Goal: Task Accomplishment & Management: Use online tool/utility

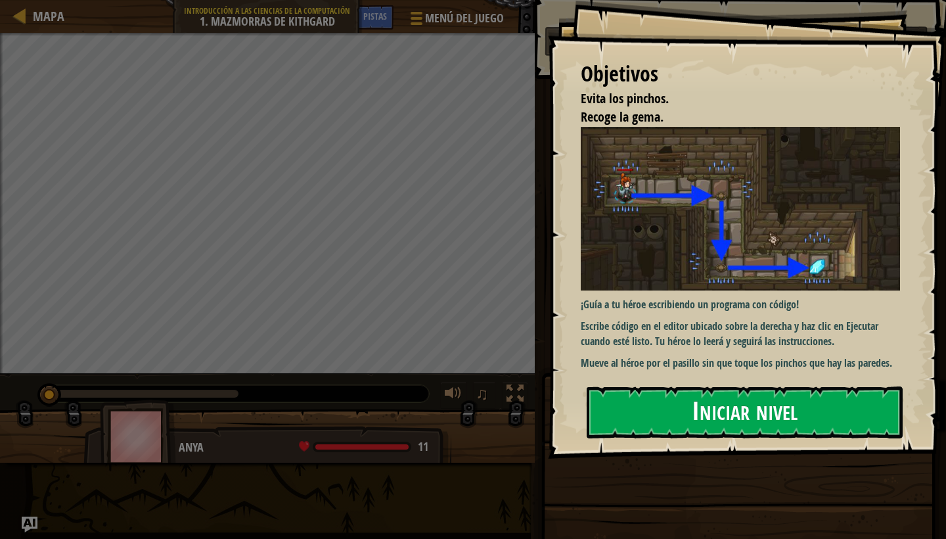
click at [689, 409] on button "Iniciar nivel" at bounding box center [745, 412] width 316 height 52
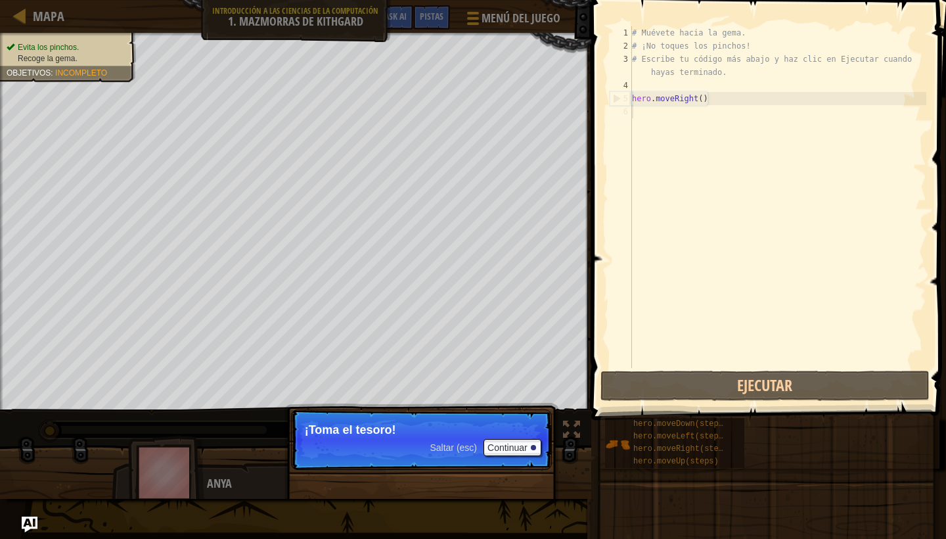
click at [408, 430] on p "¡Toma el tesoro!" at bounding box center [421, 429] width 233 height 13
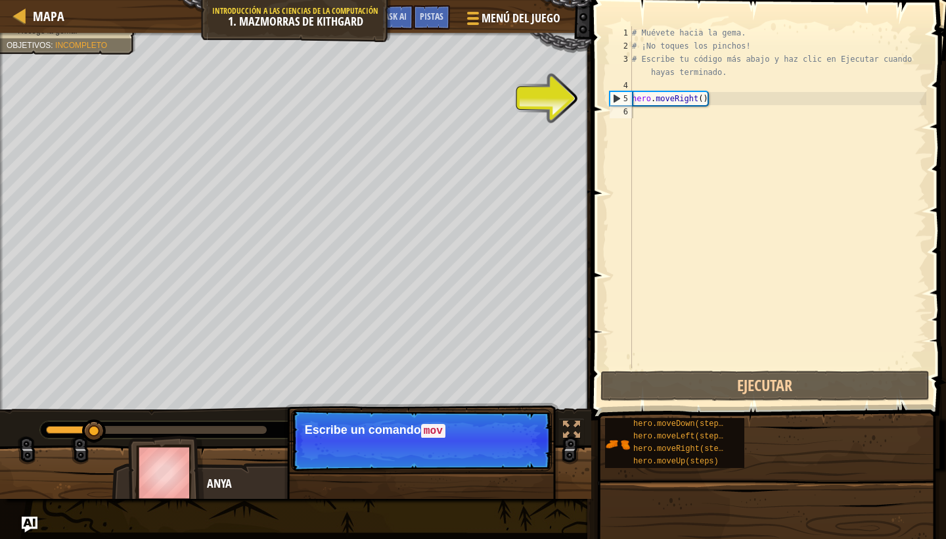
click at [514, 453] on p "Saltar (esc) Continuar Escribe un comando mov" at bounding box center [421, 440] width 261 height 62
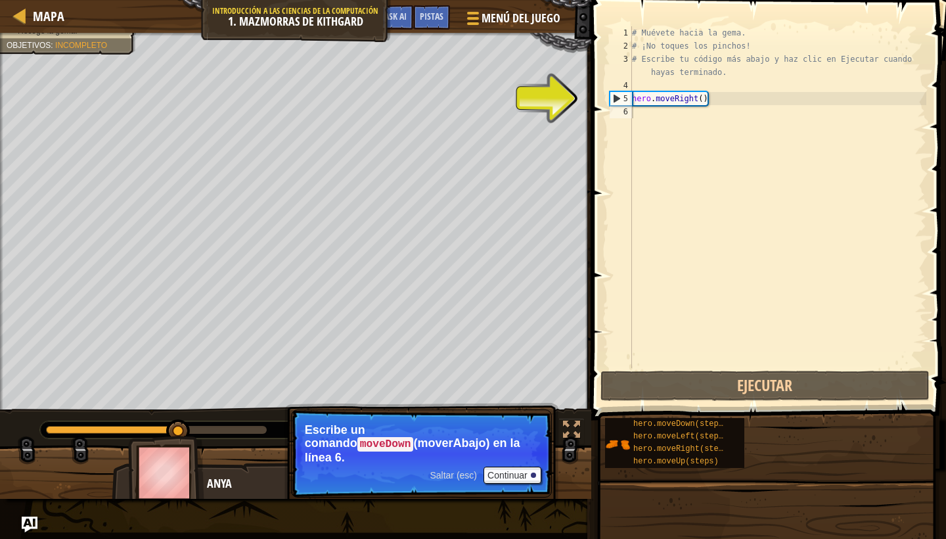
click at [514, 466] on button "Continuar" at bounding box center [512, 474] width 58 height 17
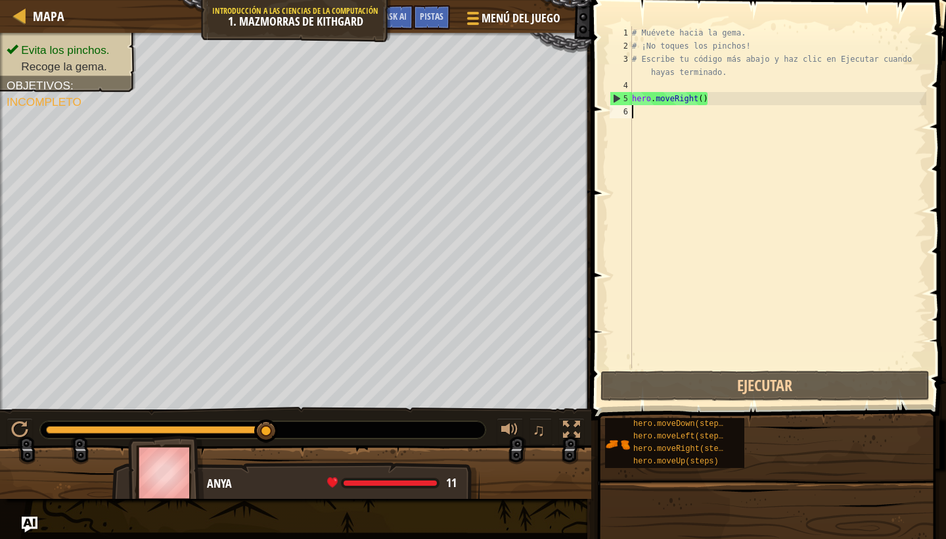
click at [679, 118] on div "# Muévete hacia la [PERSON_NAME]. # ¡No toques los [PERSON_NAME]! # Escribe tu …" at bounding box center [777, 210] width 297 height 368
click at [676, 119] on div "# Muévete hacia la [PERSON_NAME]. # ¡No toques los [PERSON_NAME]! # Escribe tu …" at bounding box center [777, 210] width 297 height 368
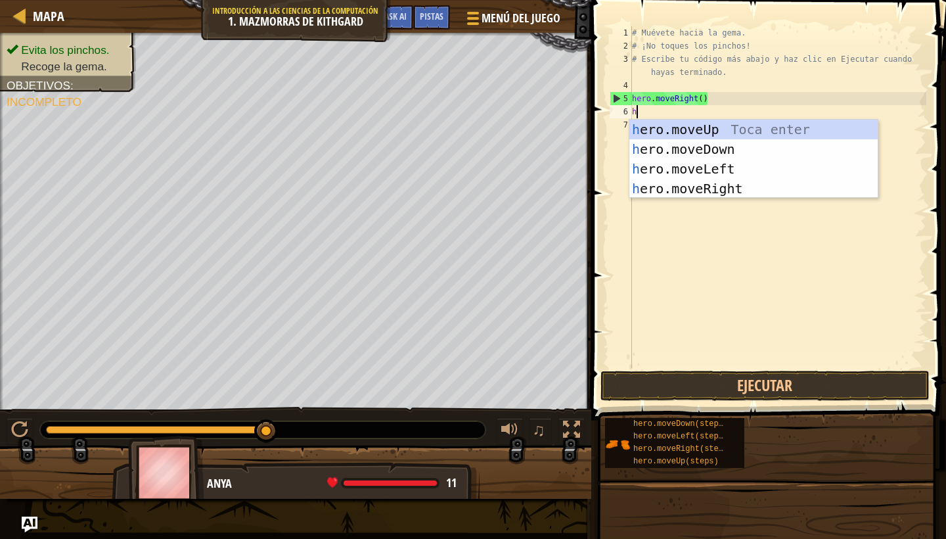
type textarea "he"
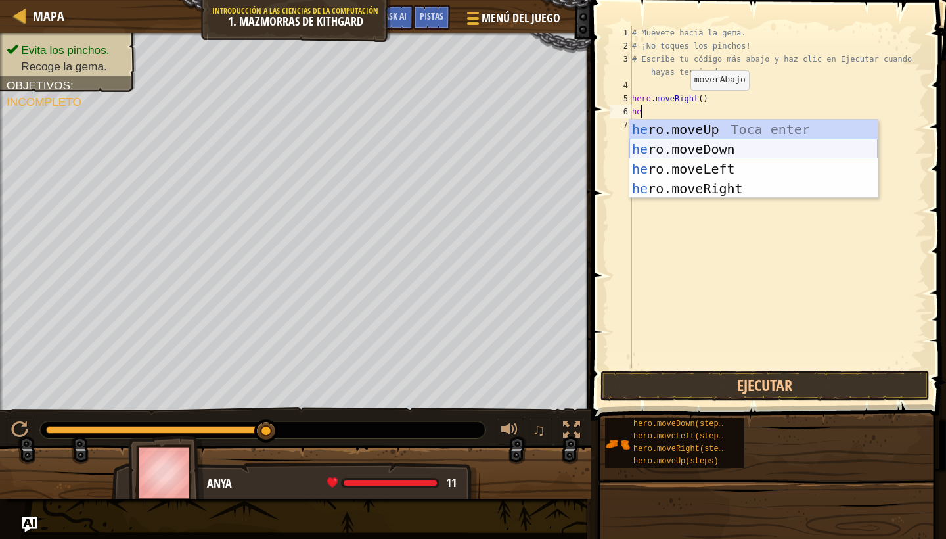
click at [690, 150] on div "he ro.moveUp Toca enter he ro.moveDown Toca enter he ro.moveLeft Toca enter he …" at bounding box center [753, 179] width 248 height 118
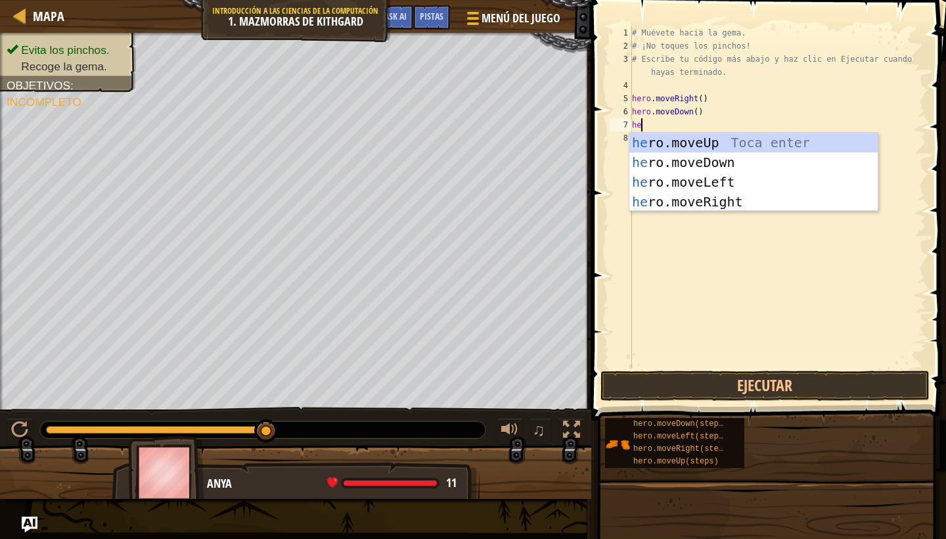
type textarea "her"
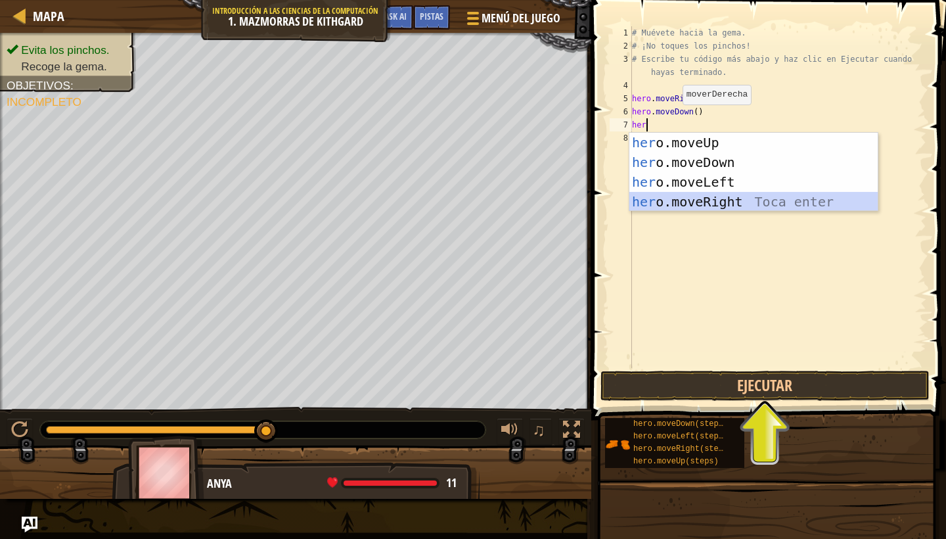
click at [711, 200] on div "her o.moveUp Toca enter her o.moveDown Toca enter her o.moveLeft [PERSON_NAME] …" at bounding box center [753, 192] width 248 height 118
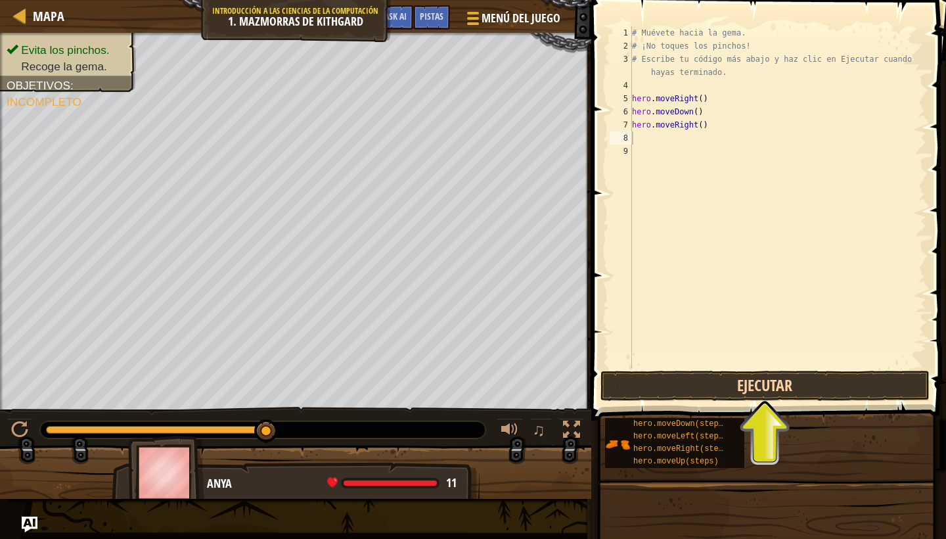
click at [762, 385] on button "Ejecutar" at bounding box center [764, 385] width 329 height 30
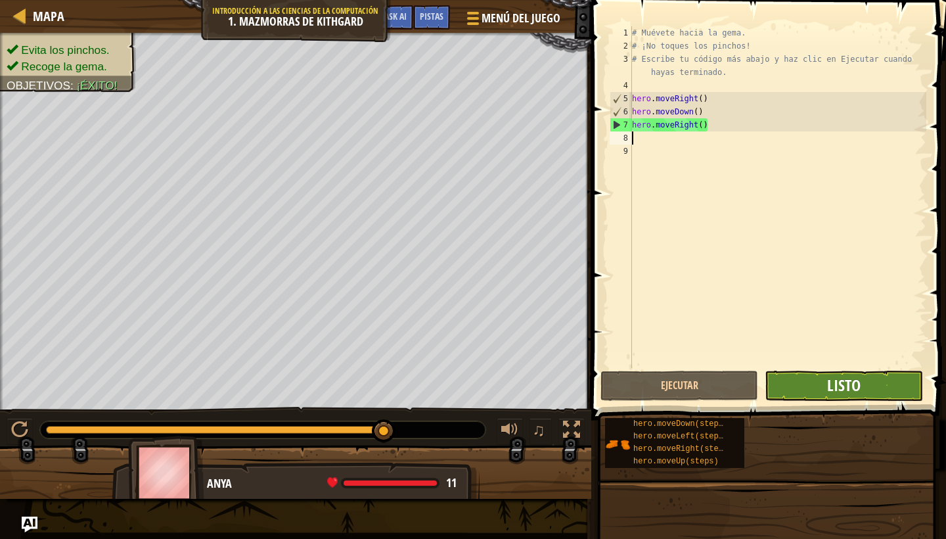
click at [856, 383] on span "Listo" at bounding box center [843, 384] width 33 height 21
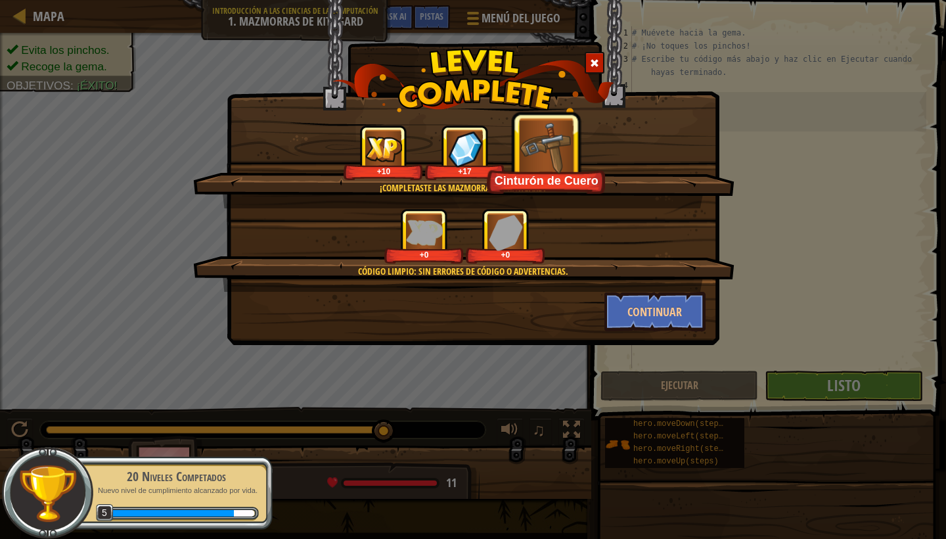
click at [514, 189] on div "Cinturón de Cuero" at bounding box center [546, 153] width 118 height 82
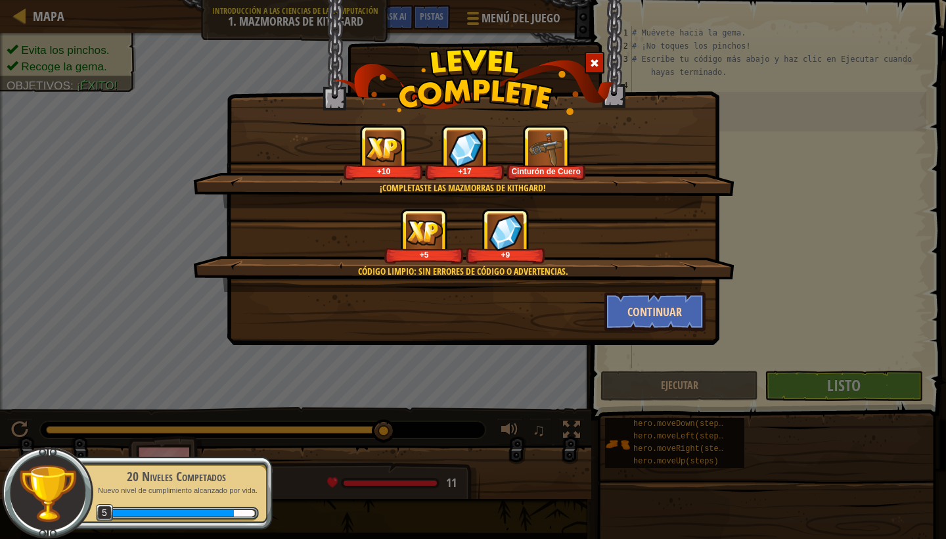
click at [642, 309] on button "Continuar" at bounding box center [655, 311] width 102 height 39
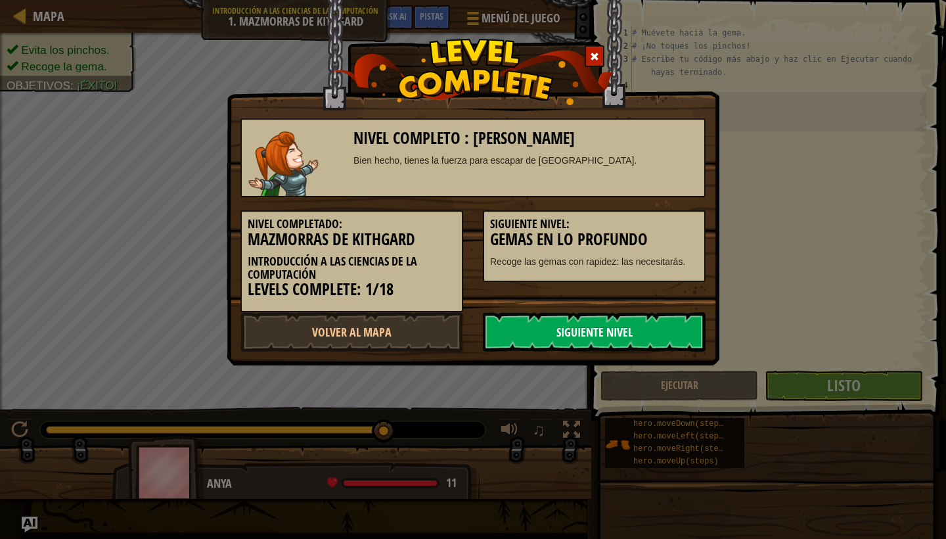
click at [543, 326] on link "Siguiente Nivel" at bounding box center [594, 331] width 223 height 39
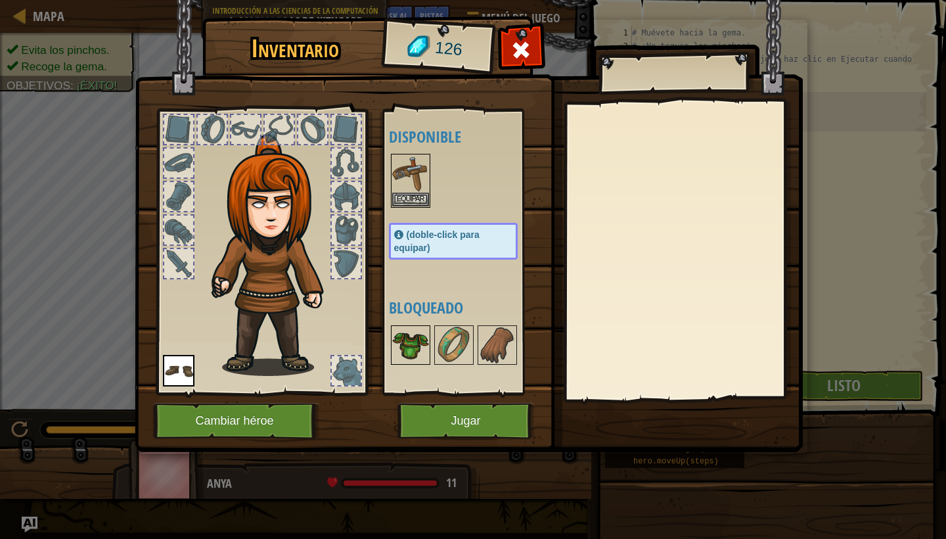
click at [415, 344] on img at bounding box center [410, 344] width 37 height 37
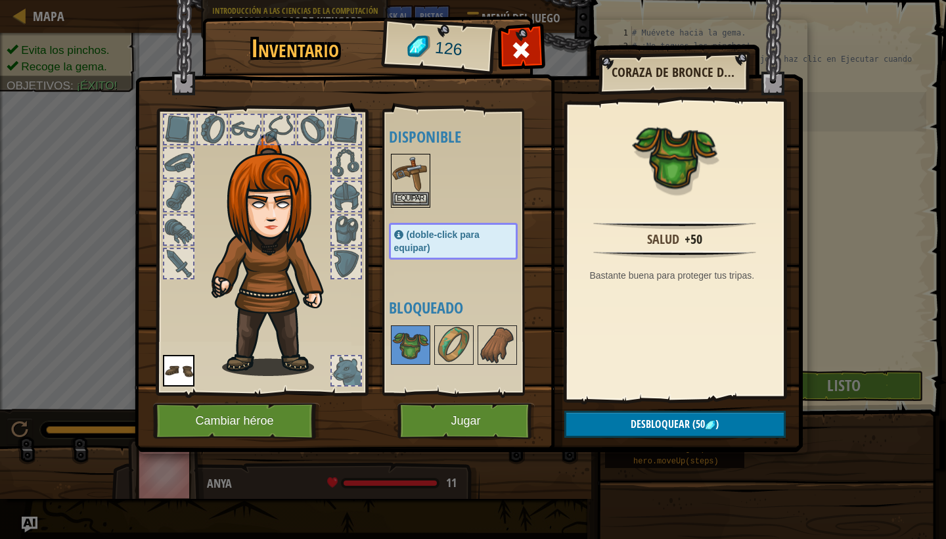
click at [412, 187] on img at bounding box center [410, 173] width 37 height 37
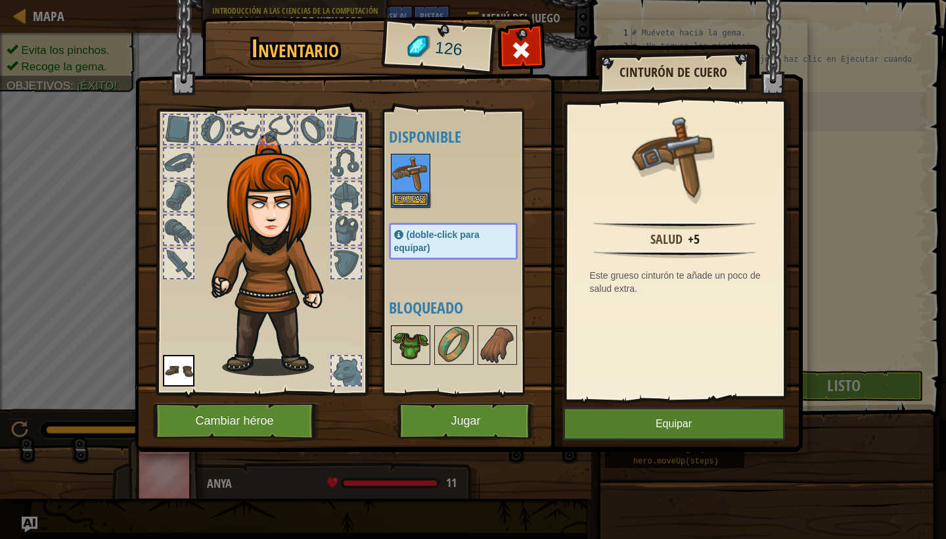
click at [418, 338] on img at bounding box center [410, 344] width 37 height 37
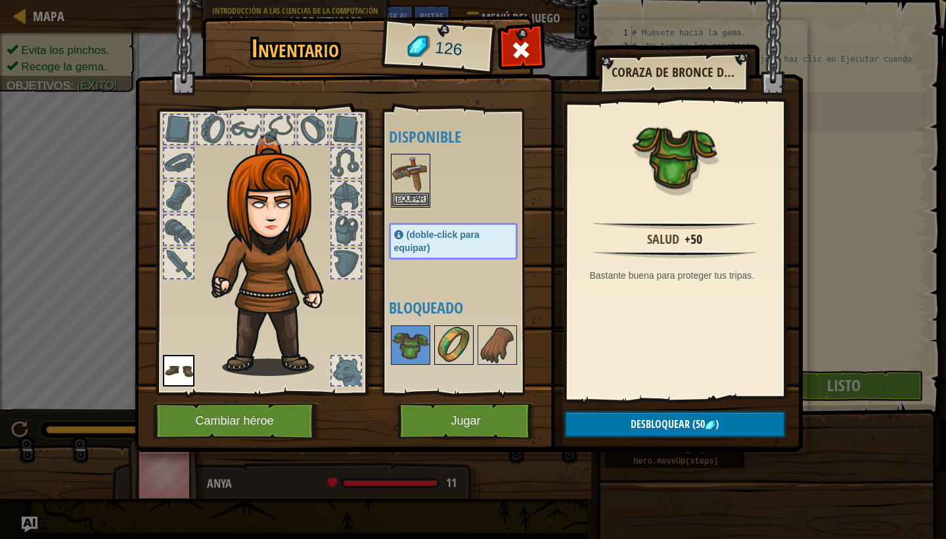
click at [456, 350] on img at bounding box center [453, 344] width 37 height 37
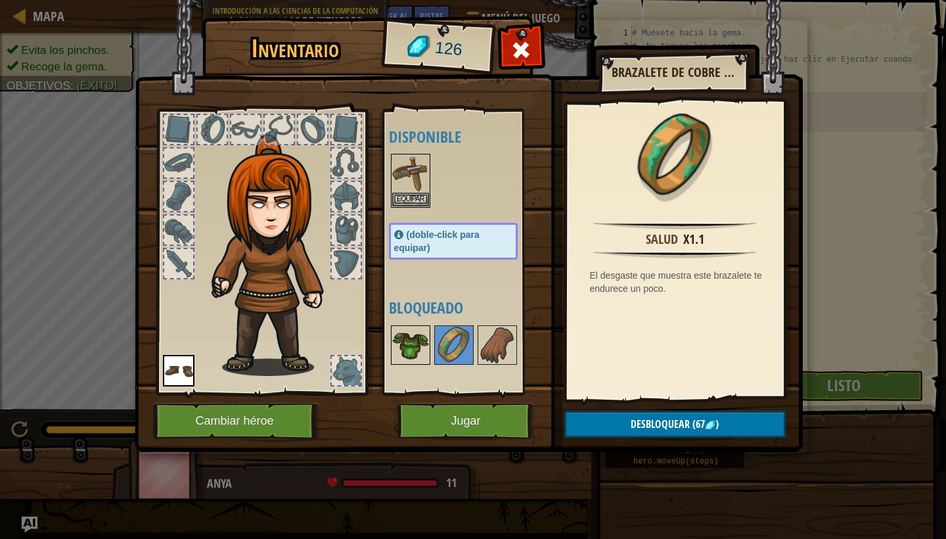
click at [423, 342] on img at bounding box center [410, 344] width 37 height 37
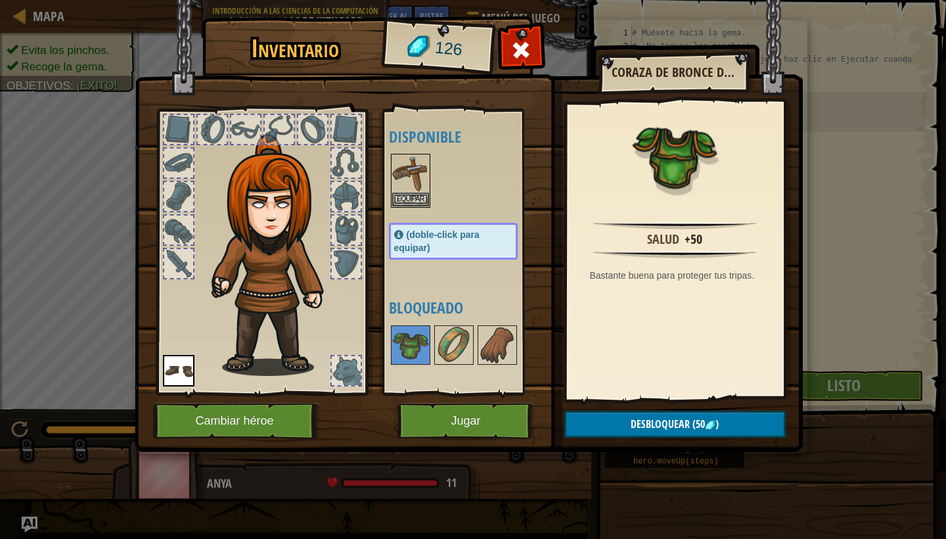
click at [453, 435] on button "Jugar" at bounding box center [465, 421] width 137 height 36
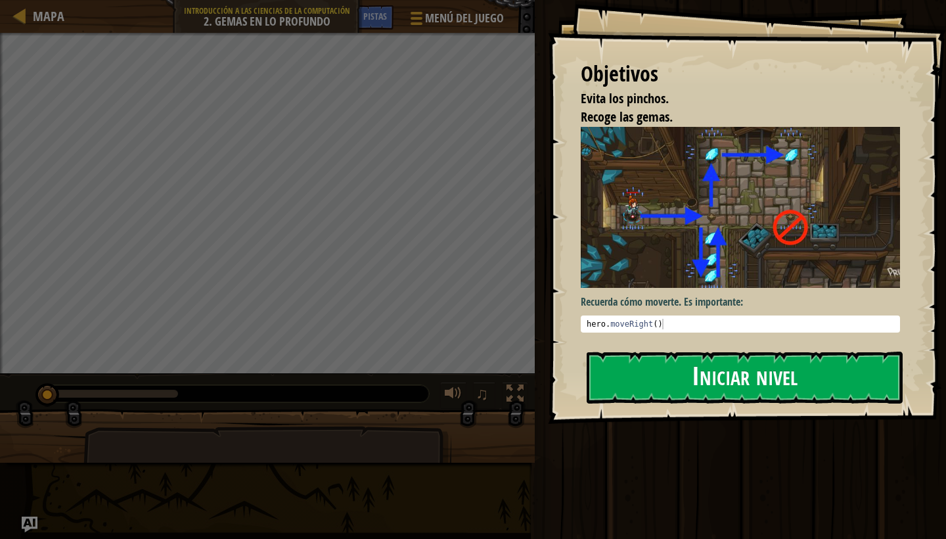
click at [717, 368] on button "Iniciar nivel" at bounding box center [745, 377] width 316 height 52
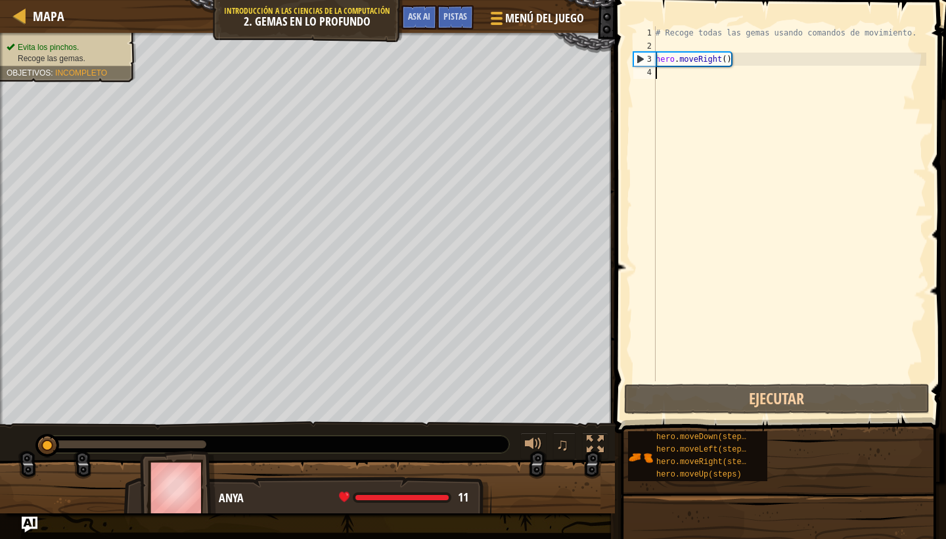
click at [700, 88] on div "# Recoge todas las gemas usando comandos de movimiento. hero . moveRight ( )" at bounding box center [789, 216] width 273 height 381
type textarea "h"
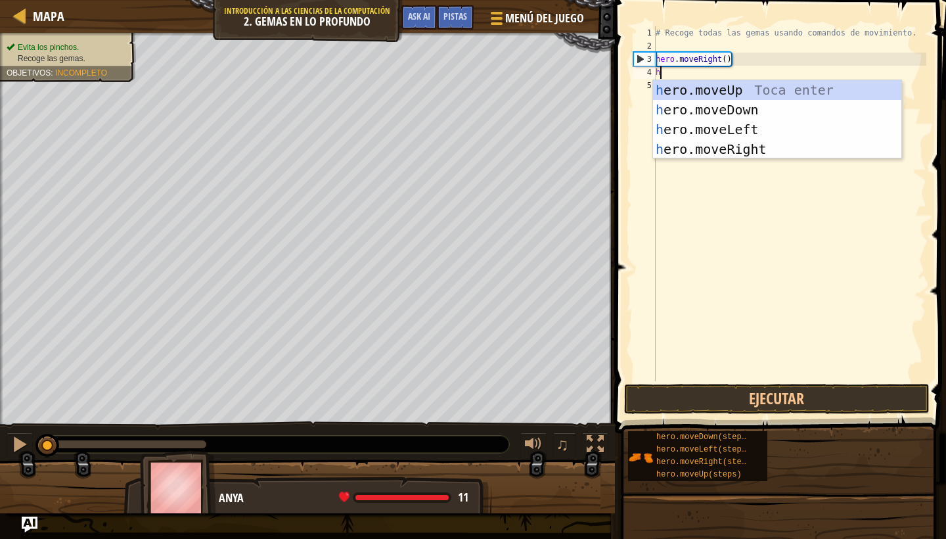
scroll to position [6, 0]
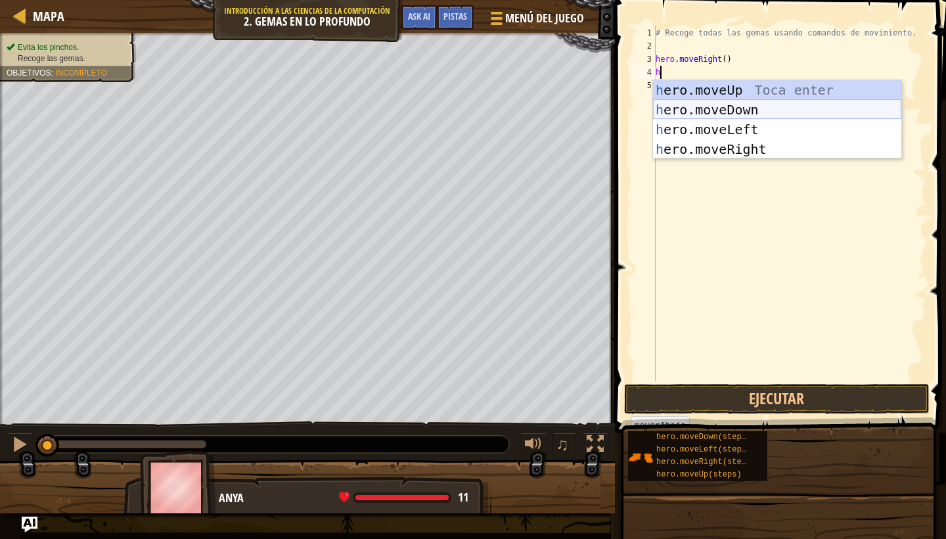
click at [699, 110] on div "h ero.moveUp Toca enter h ero.moveDown Toca enter h ero.moveLeft Toca enter h e…" at bounding box center [777, 139] width 248 height 118
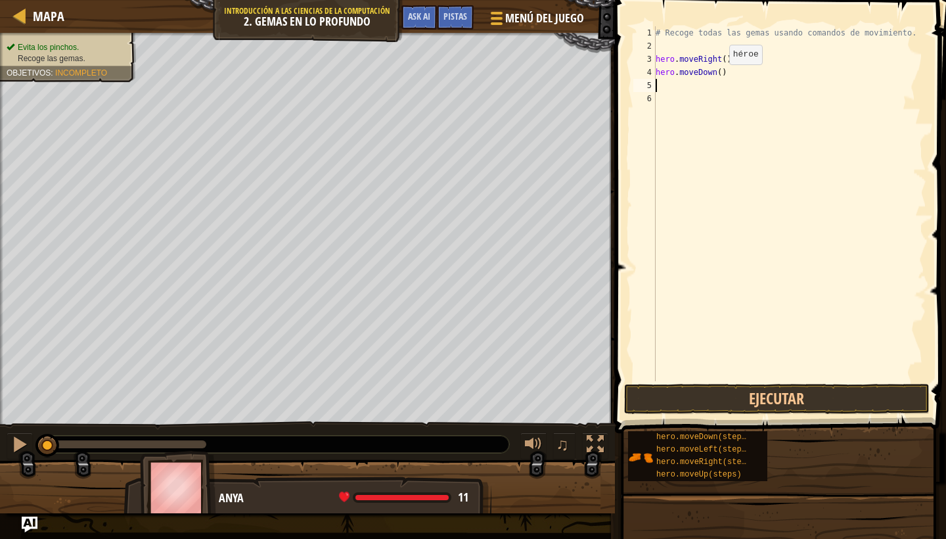
click at [719, 76] on div "# Recoge todas las gemas usando comandos de movimiento. hero . moveRight ( ) he…" at bounding box center [789, 216] width 273 height 381
type textarea "hero.moveDown(3)"
click at [777, 401] on button "Ejecutar" at bounding box center [777, 399] width 306 height 30
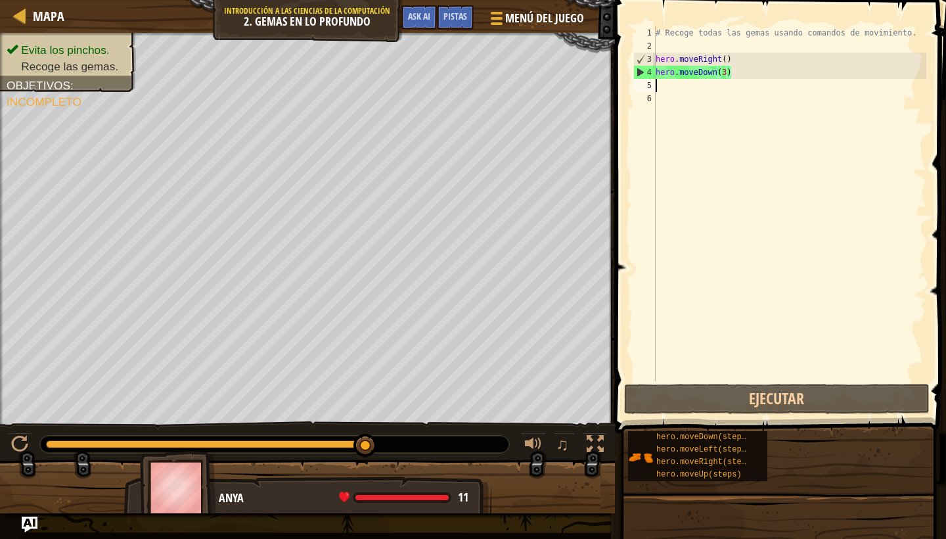
click at [718, 83] on div "# Recoge todas las gemas usando comandos de movimiento. hero . moveRight ( ) he…" at bounding box center [789, 216] width 273 height 381
type textarea "h"
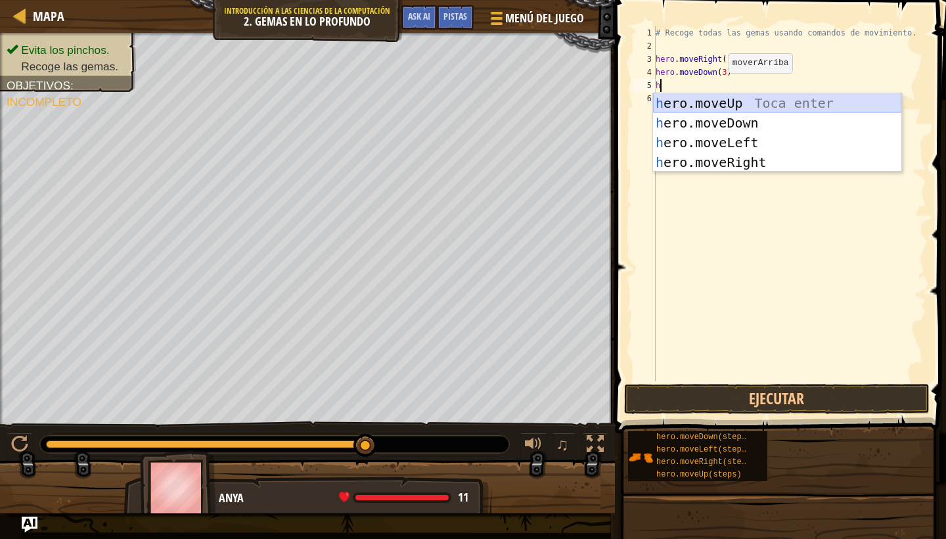
click at [726, 102] on div "h ero.moveUp Toca enter h ero.moveDown Toca enter h ero.moveLeft Toca enter h e…" at bounding box center [777, 152] width 248 height 118
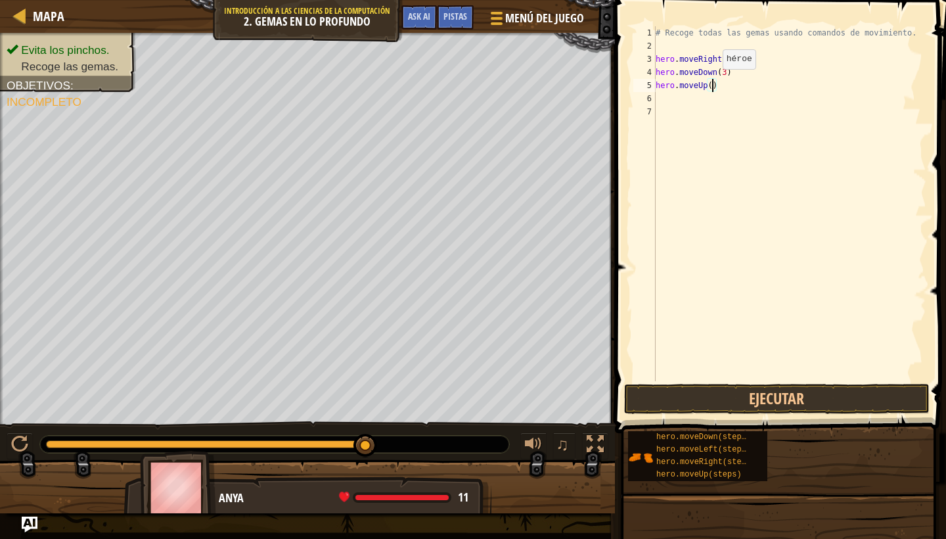
click at [712, 82] on div "# Recoge todas las gemas usando comandos de movimiento. hero . moveRight ( ) he…" at bounding box center [789, 216] width 273 height 381
click at [709, 82] on div "# Recoge todas las gemas usando comandos de movimiento. hero . moveRight ( ) he…" at bounding box center [789, 216] width 273 height 381
type textarea "hero.moveU()"
click at [711, 93] on div "# Recoge todas las gemas usando comandos de movimiento. hero . moveRight ( ) he…" at bounding box center [789, 216] width 273 height 381
click at [712, 92] on div "# Recoge todas las gemas usando comandos de movimiento. hero . moveRight ( ) he…" at bounding box center [789, 216] width 273 height 381
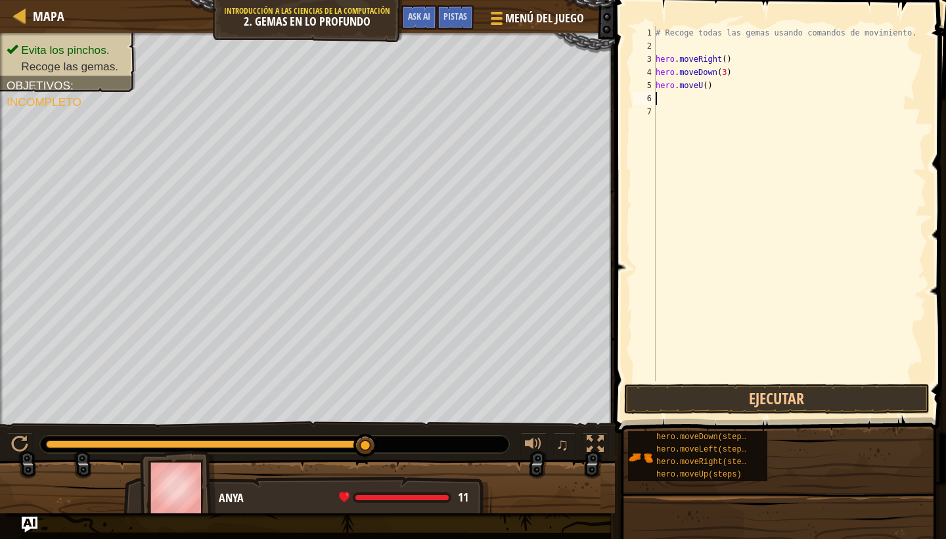
click at [715, 86] on div "# Recoge todas las gemas usando comandos de movimiento. hero . moveRight ( ) he…" at bounding box center [789, 216] width 273 height 381
type textarea "her"
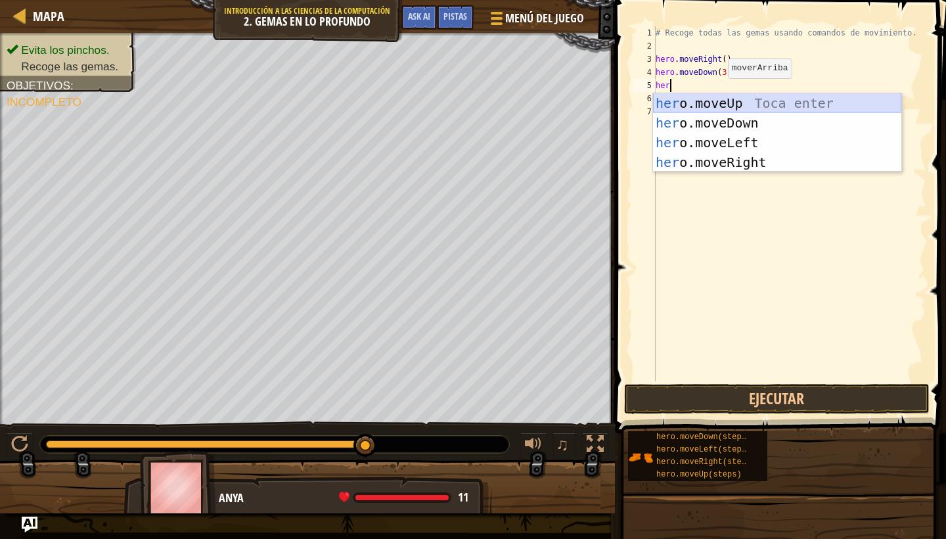
click at [727, 103] on div "her o.moveUp Toca enter her o.moveDown Toca enter her o.moveLeft [PERSON_NAME] …" at bounding box center [777, 152] width 248 height 118
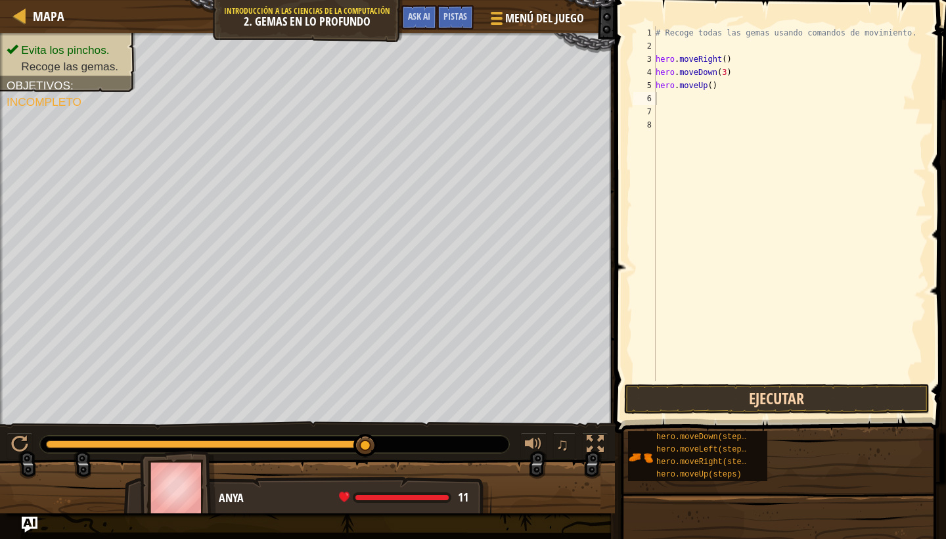
click at [719, 405] on button "Ejecutar" at bounding box center [777, 399] width 306 height 30
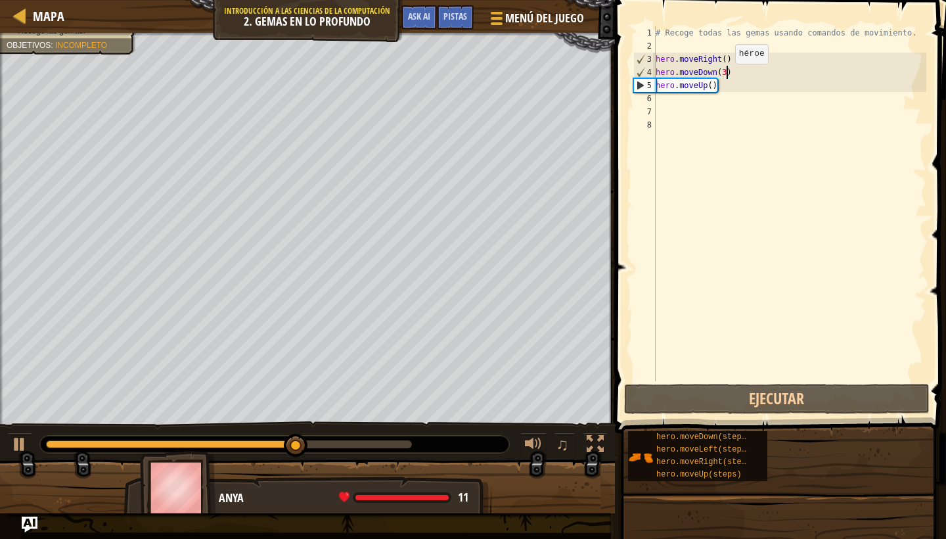
click at [724, 77] on div "# Recoge todas las gemas usando comandos de movimiento. hero . moveRight ( ) he…" at bounding box center [789, 216] width 273 height 381
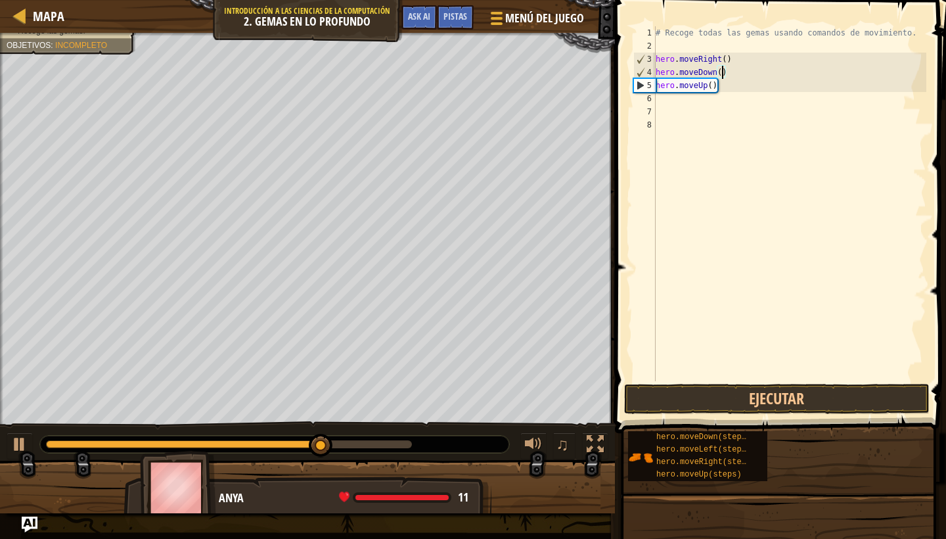
click at [727, 89] on div "# Recoge todas las gemas usando comandos de movimiento. hero . moveRight ( ) he…" at bounding box center [789, 216] width 273 height 381
type textarea "hero.moveUp()"
click at [726, 95] on div "# Recoge todas las gemas usando comandos de movimiento. hero . moveRight ( ) he…" at bounding box center [789, 216] width 273 height 381
type textarea "h"
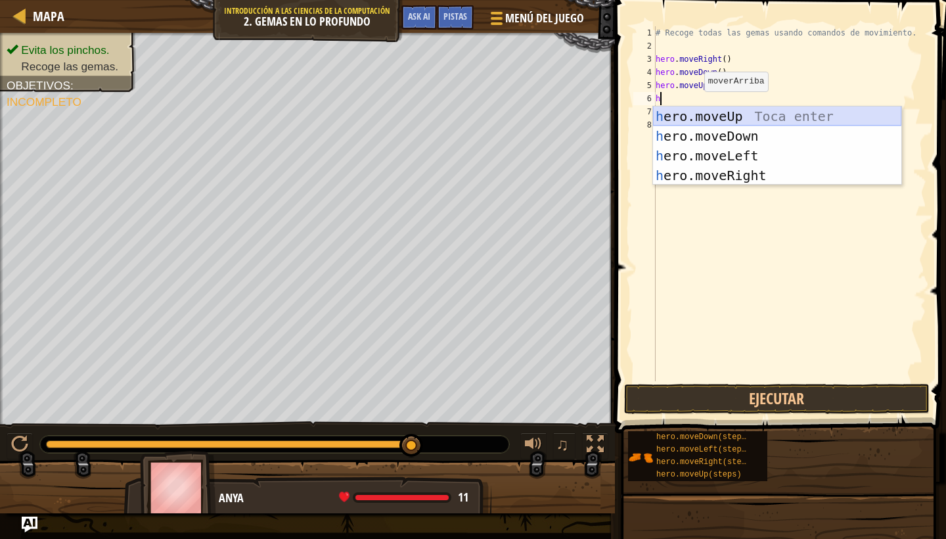
click at [707, 117] on div "h ero.moveUp Toca enter h ero.moveDown Toca enter h ero.moveLeft Toca enter h e…" at bounding box center [777, 165] width 248 height 118
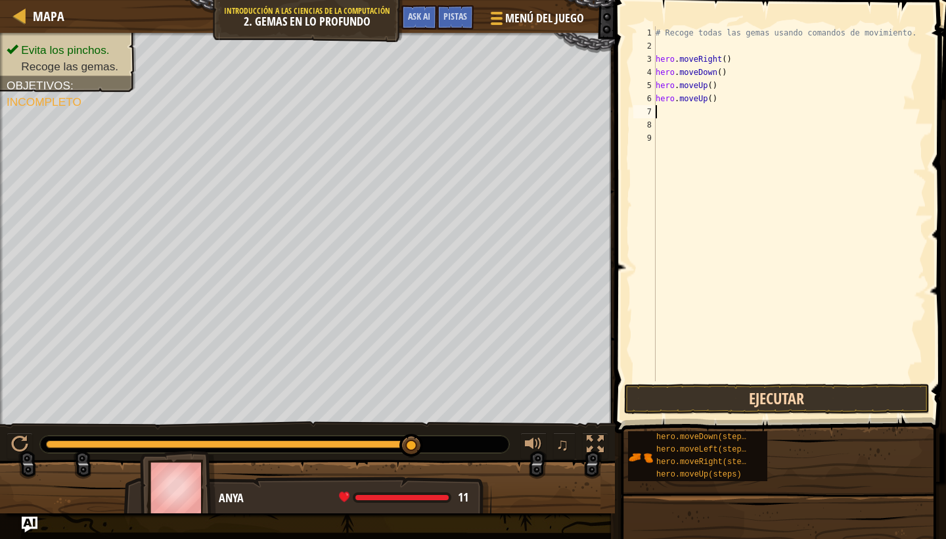
click at [704, 399] on button "Ejecutar" at bounding box center [777, 399] width 306 height 30
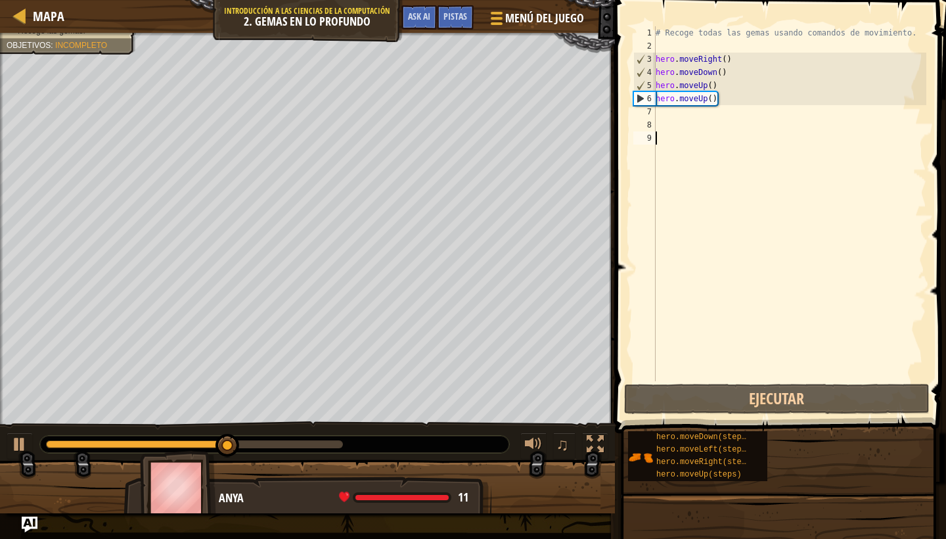
click at [707, 221] on div "# Recoge todas las gemas usando comandos de movimiento. hero . moveRight ( ) he…" at bounding box center [789, 216] width 273 height 381
click at [688, 116] on div "# Recoge todas las gemas usando comandos de movimiento. hero . moveRight ( ) he…" at bounding box center [789, 216] width 273 height 381
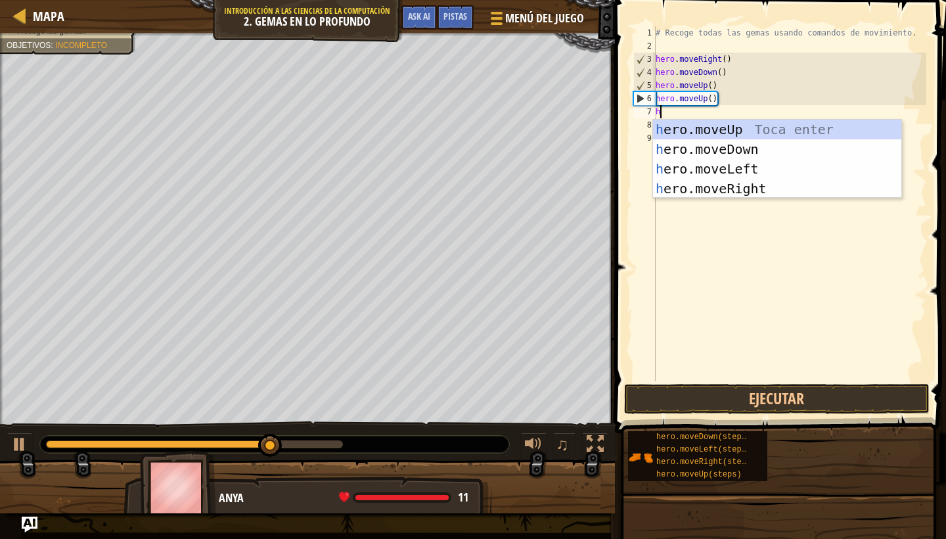
type textarea "her"
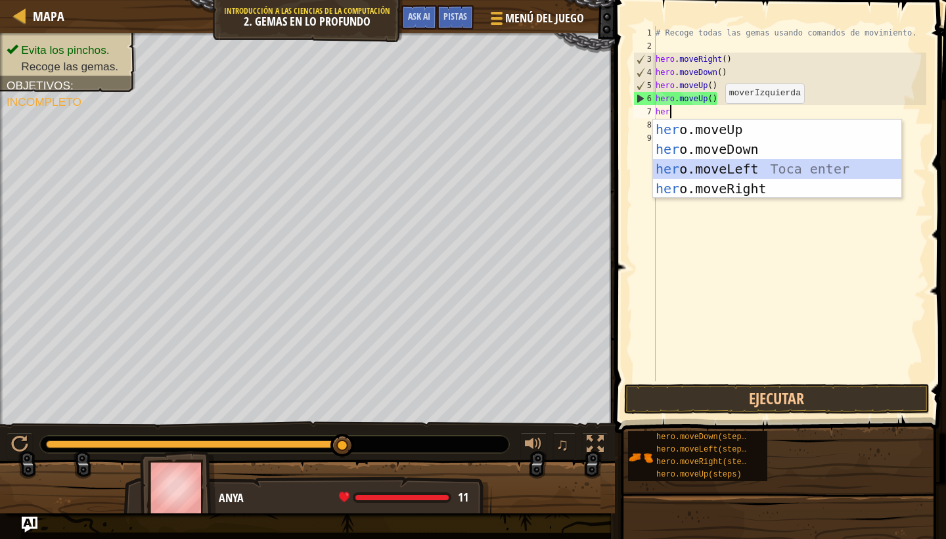
click at [727, 159] on div "her o.moveUp Toca enter her o.moveDown Toca enter her o.moveLeft [PERSON_NAME] …" at bounding box center [777, 179] width 248 height 118
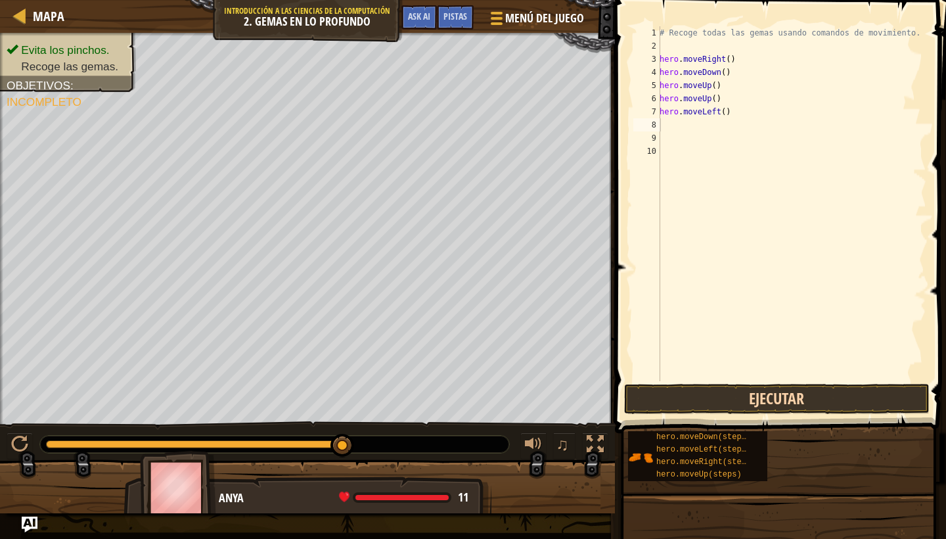
click at [681, 397] on button "Ejecutar" at bounding box center [777, 399] width 306 height 30
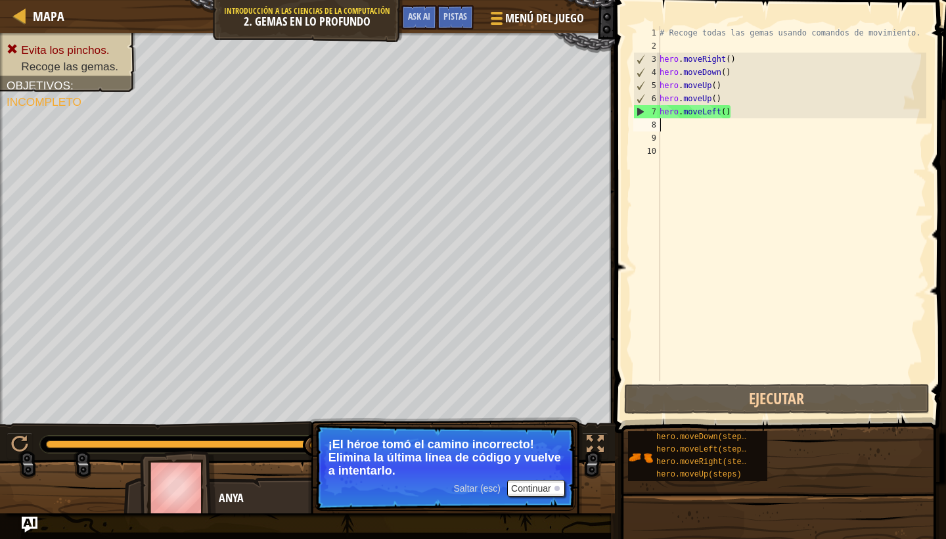
click at [675, 125] on div "# Recoge todas las gemas usando comandos de movimiento. hero . moveRight ( ) he…" at bounding box center [791, 216] width 269 height 381
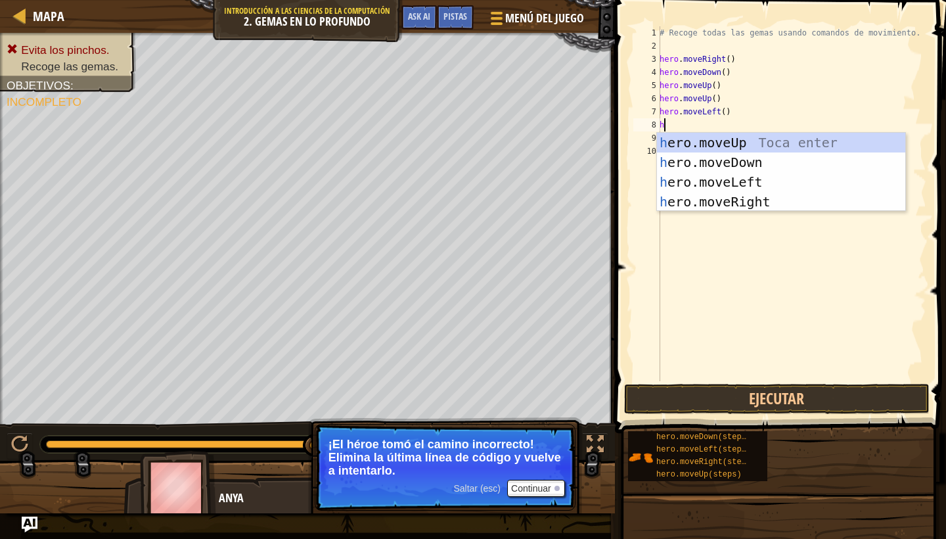
click at [797, 130] on div "# Recoge todas las gemas usando comandos de movimiento. hero . moveRight ( ) he…" at bounding box center [791, 216] width 269 height 381
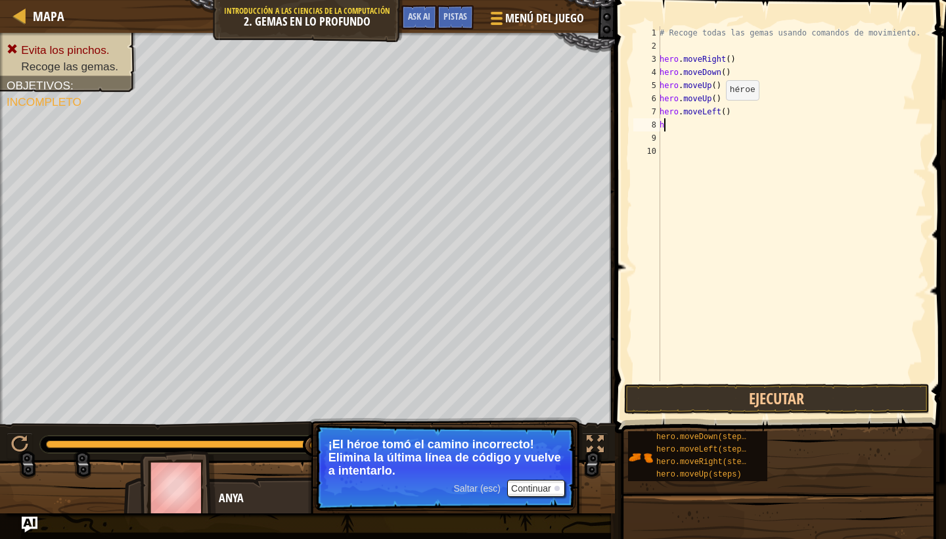
click at [719, 112] on div "# Recoge todas las gemas usando comandos de movimiento. hero . moveRight ( ) he…" at bounding box center [791, 216] width 269 height 381
click at [757, 396] on button "Ejecutar" at bounding box center [777, 399] width 306 height 30
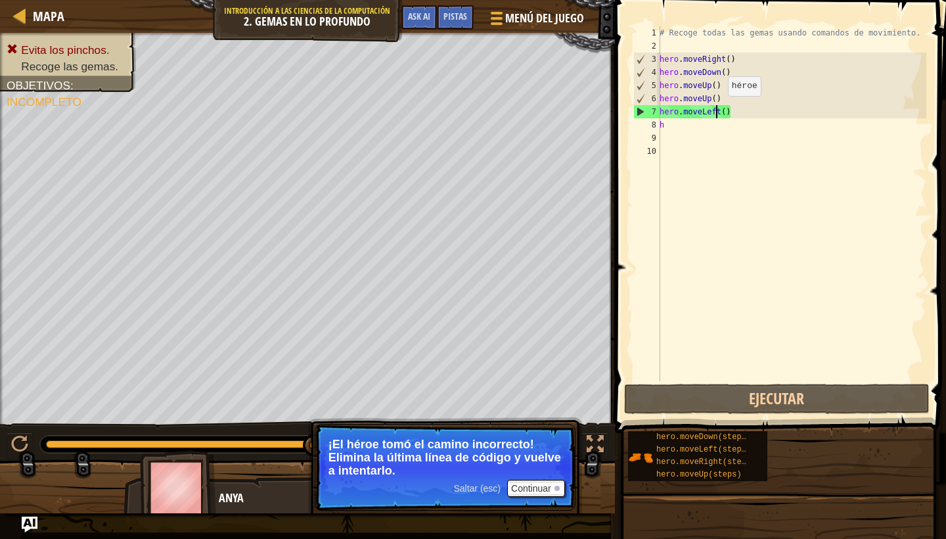
click at [721, 109] on div "# Recoge todas las gemas usando comandos de movimiento. hero . moveRight ( ) he…" at bounding box center [791, 216] width 269 height 381
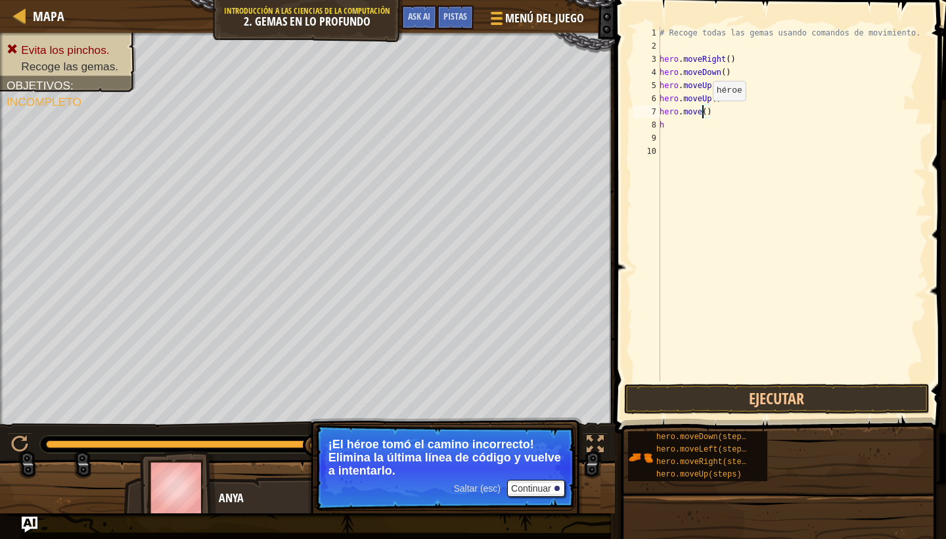
click at [705, 113] on div "# Recoge todas las gemas usando comandos de movimiento. hero . moveRight ( ) he…" at bounding box center [791, 216] width 269 height 381
click at [713, 113] on div "# Recoge todas las gemas usando comandos de movimiento. hero . moveRight ( ) he…" at bounding box center [791, 216] width 269 height 381
type textarea "h"
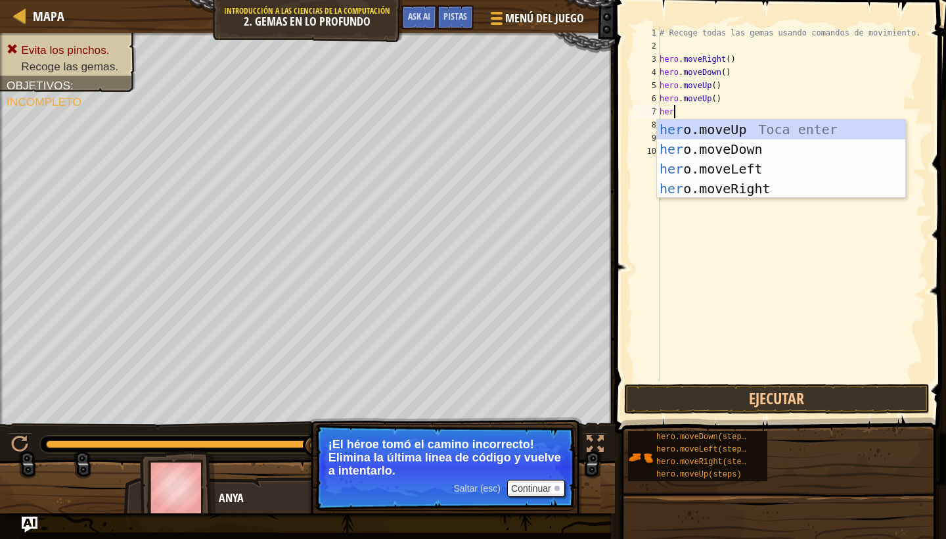
type textarea "hero"
click at [724, 183] on div "hero .moveUp Toca enter hero .moveDown Toca enter hero .moveLeft Toca enter her…" at bounding box center [781, 179] width 248 height 118
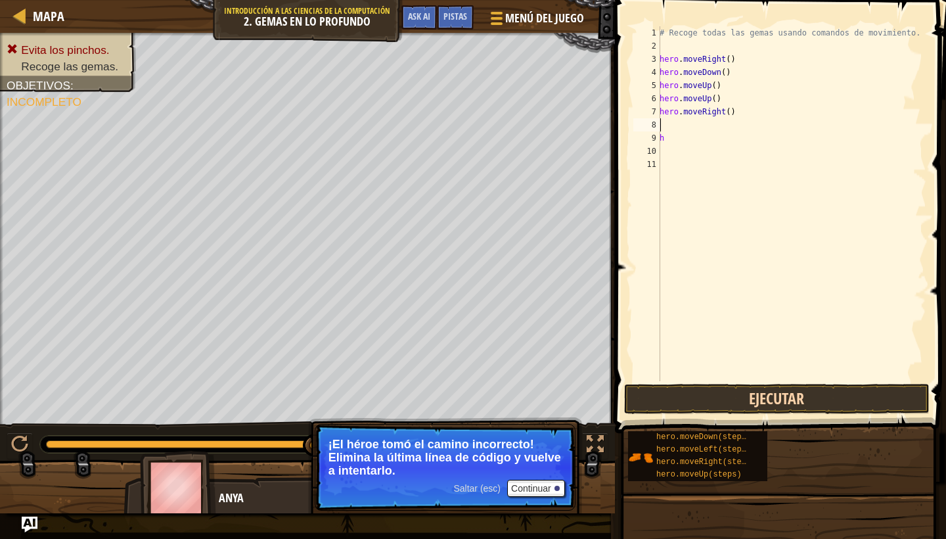
click at [705, 395] on button "Ejecutar" at bounding box center [777, 399] width 306 height 30
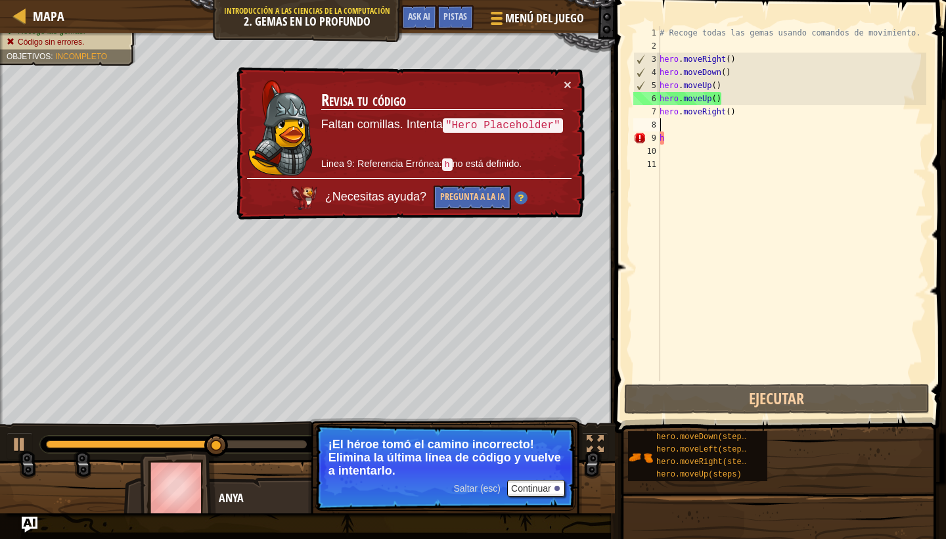
click at [684, 208] on div "# Recoge todas las gemas usando comandos de movimiento. hero . moveRight ( ) he…" at bounding box center [791, 216] width 269 height 381
click at [567, 78] on div "× Revisa tu código Faltan comillas. Intenta "Hero Placeholder" Linea 9: Referen…" at bounding box center [409, 144] width 353 height 160
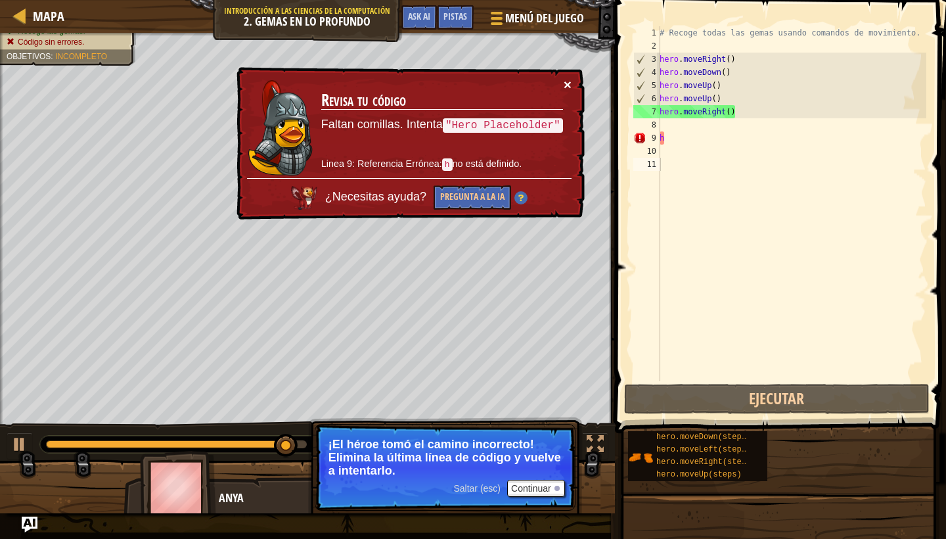
click at [567, 85] on button "×" at bounding box center [568, 85] width 8 height 14
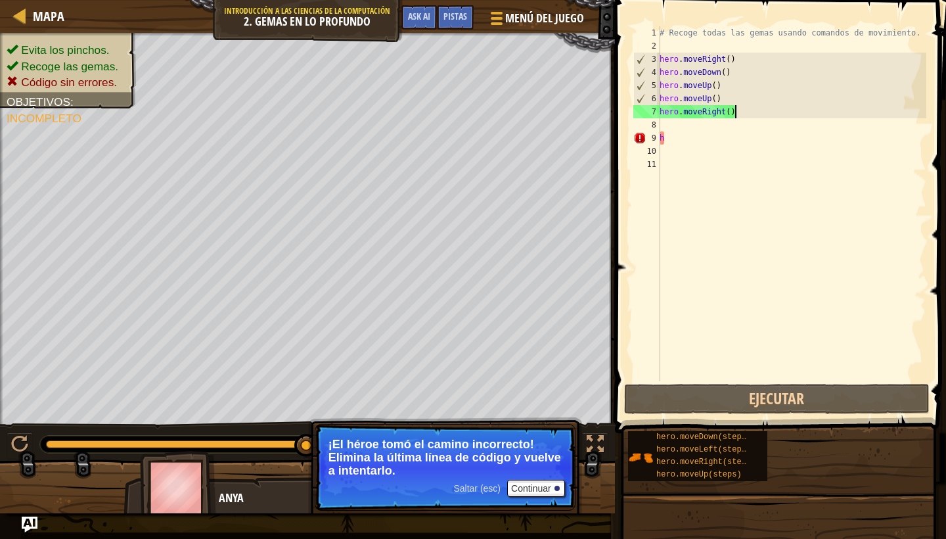
click at [736, 114] on div "# Recoge todas las gemas usando comandos de movimiento. hero . moveRight ( ) he…" at bounding box center [791, 216] width 269 height 381
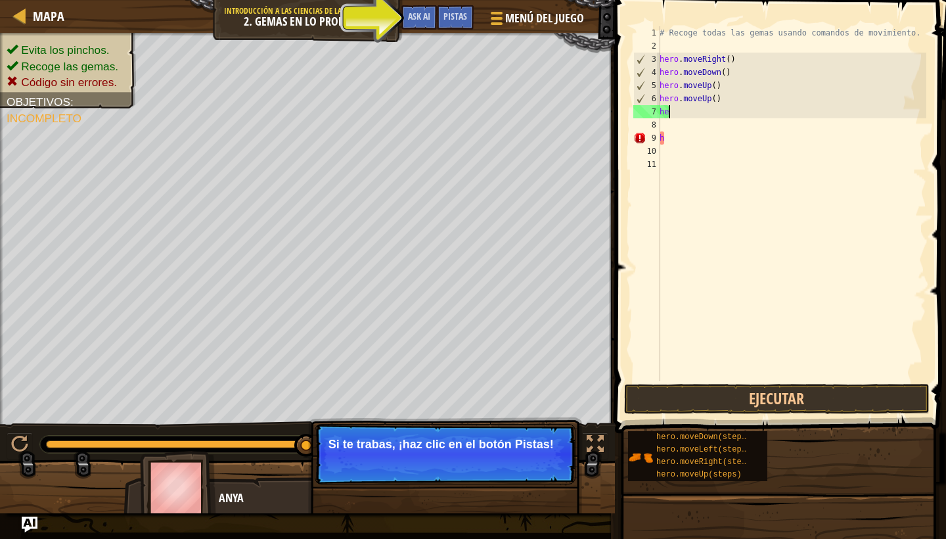
type textarea "h"
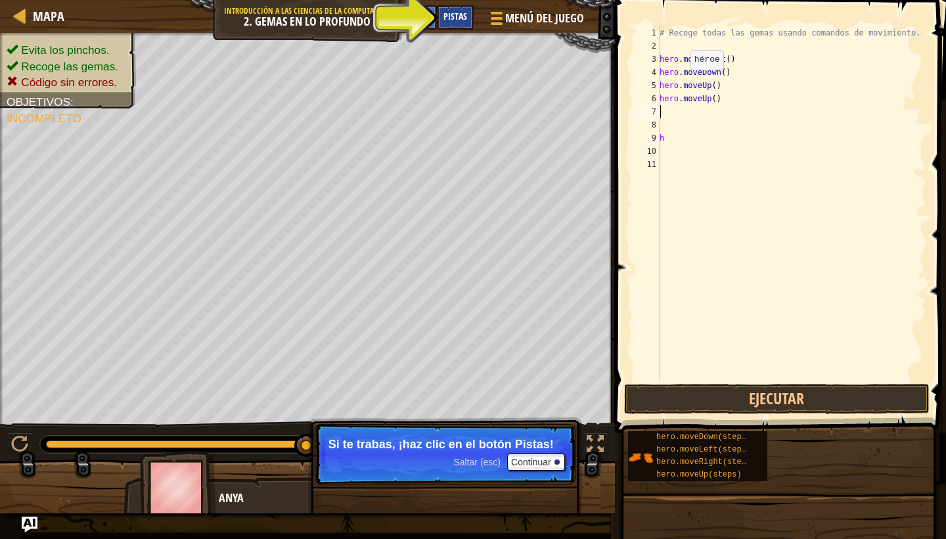
click at [457, 13] on span "Pistas" at bounding box center [455, 16] width 24 height 12
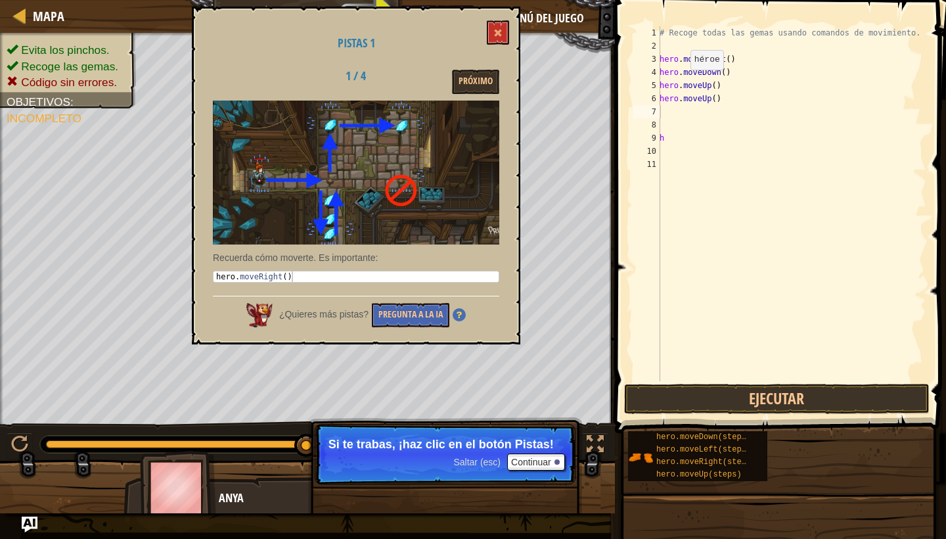
click at [435, 127] on img at bounding box center [356, 172] width 286 height 144
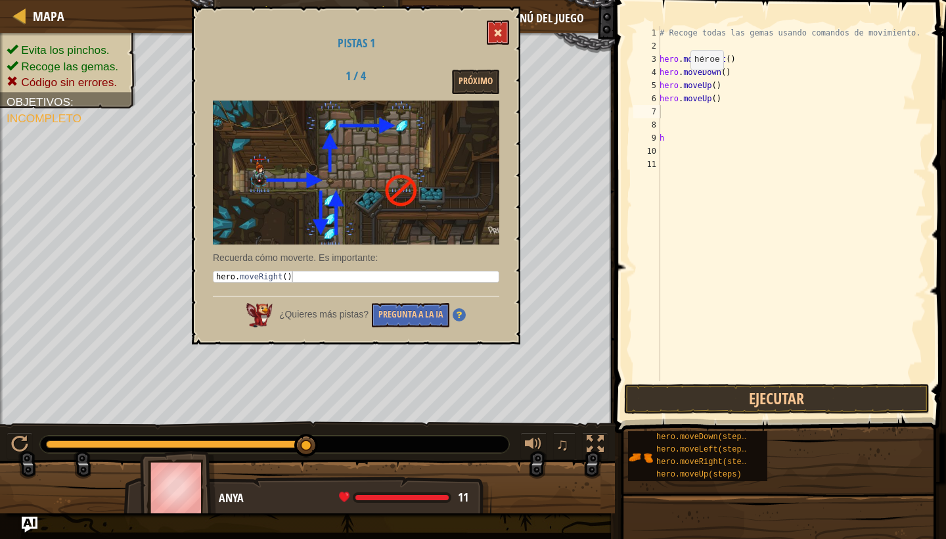
click at [500, 39] on button at bounding box center [498, 32] width 22 height 24
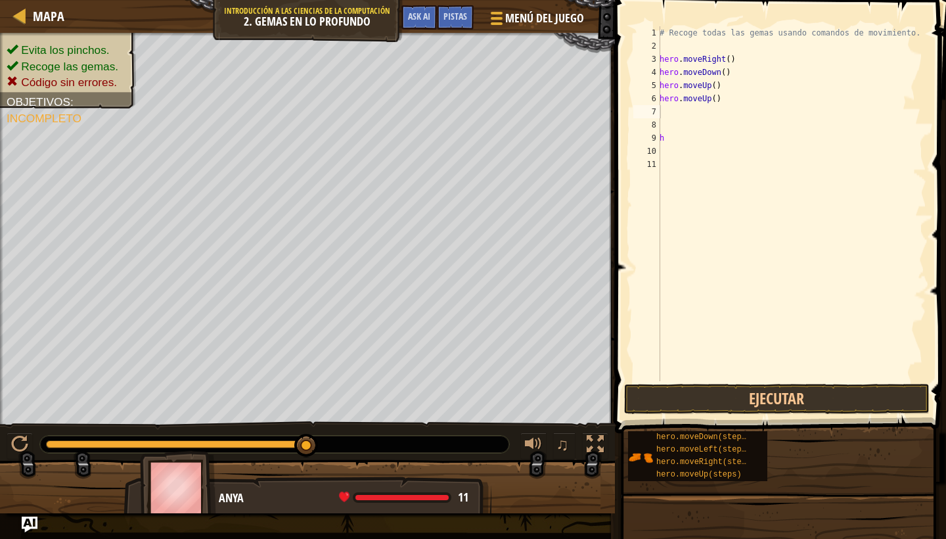
type textarea "h"
click at [669, 137] on div "# Recoge todas las gemas usando comandos de movimiento. hero . moveRight ( ) he…" at bounding box center [791, 216] width 269 height 381
click at [719, 405] on button "Ejecutar" at bounding box center [777, 399] width 306 height 30
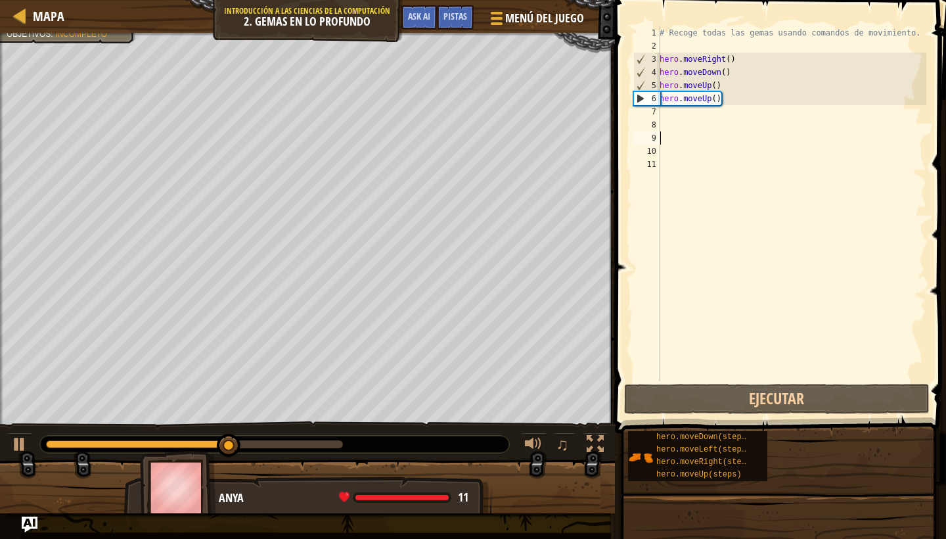
click at [687, 117] on div "# Recoge todas las gemas usando comandos de movimiento. hero . moveRight ( ) he…" at bounding box center [791, 216] width 269 height 381
type textarea "h"
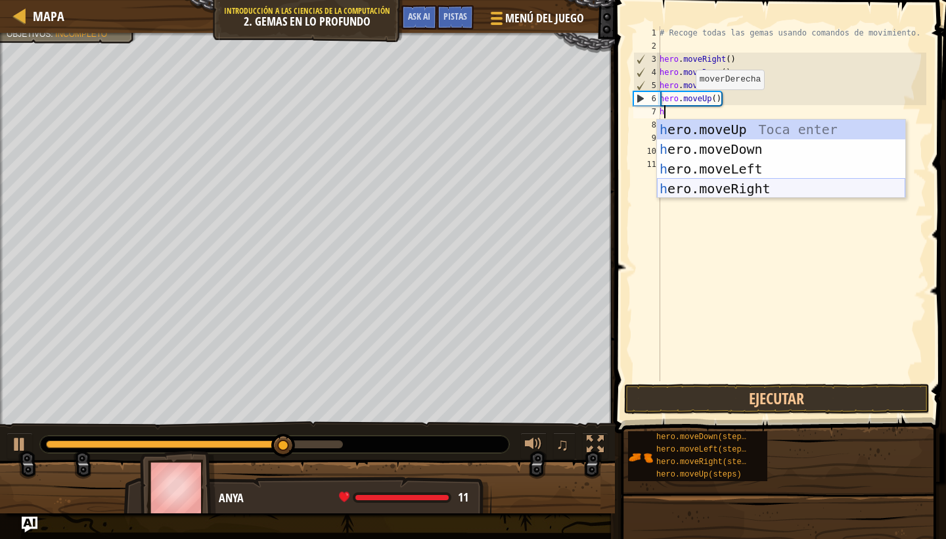
click at [716, 190] on div "h ero.moveUp Toca enter h ero.moveDown Toca enter h ero.moveLeft Toca enter h e…" at bounding box center [781, 179] width 248 height 118
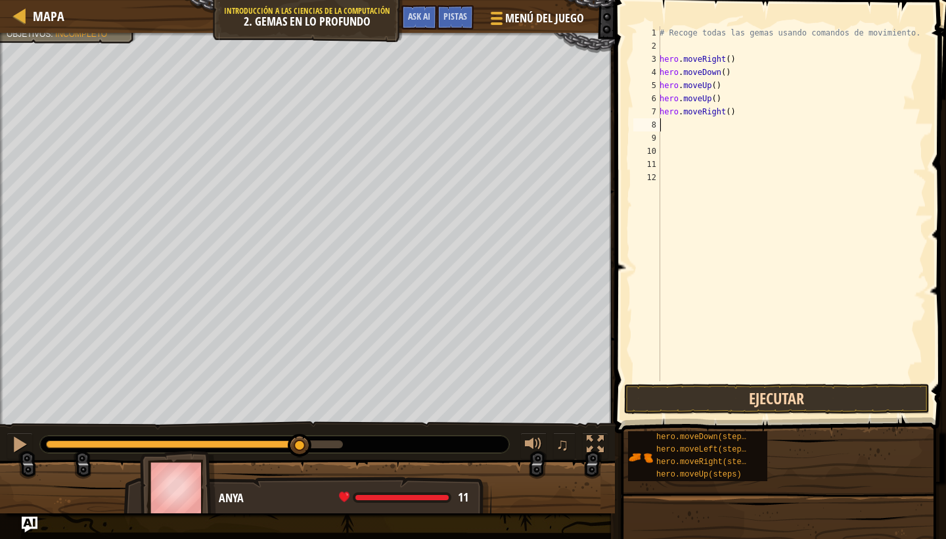
click at [701, 403] on button "Ejecutar" at bounding box center [777, 399] width 306 height 30
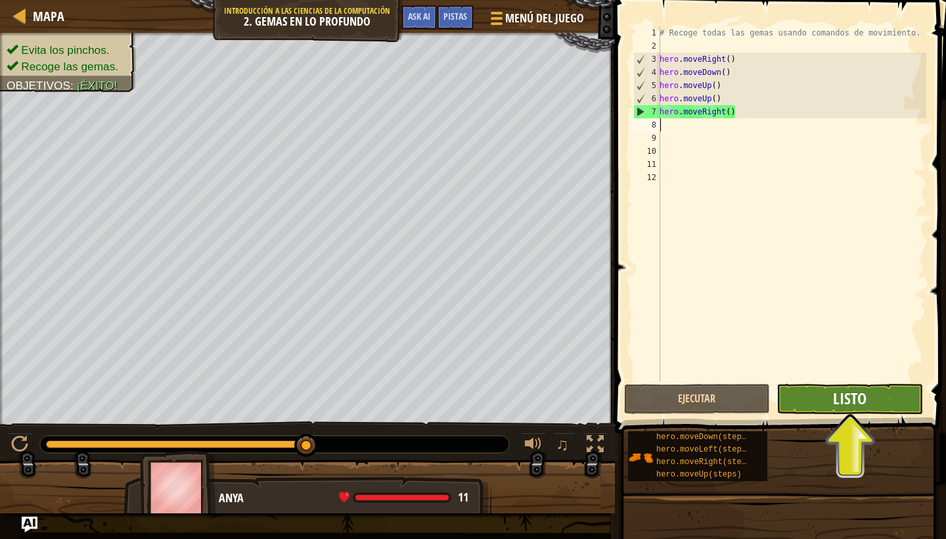
click at [847, 392] on span "Listo" at bounding box center [849, 398] width 33 height 21
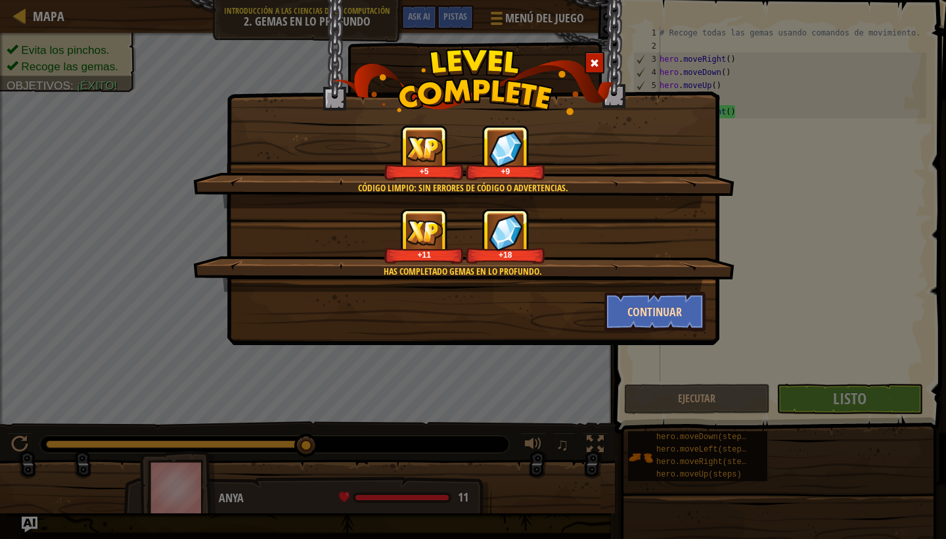
click at [633, 311] on button "Continuar" at bounding box center [655, 311] width 102 height 39
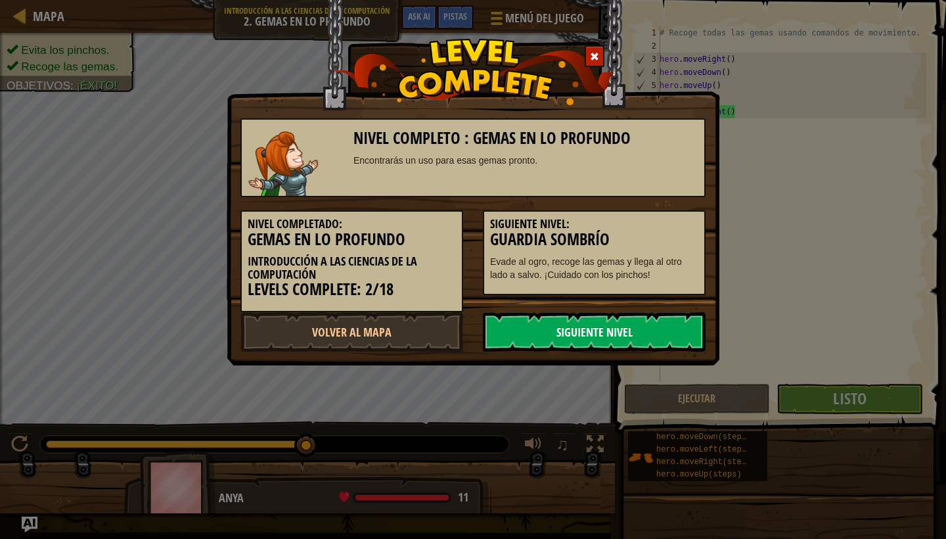
click at [623, 326] on link "Siguiente Nivel" at bounding box center [594, 331] width 223 height 39
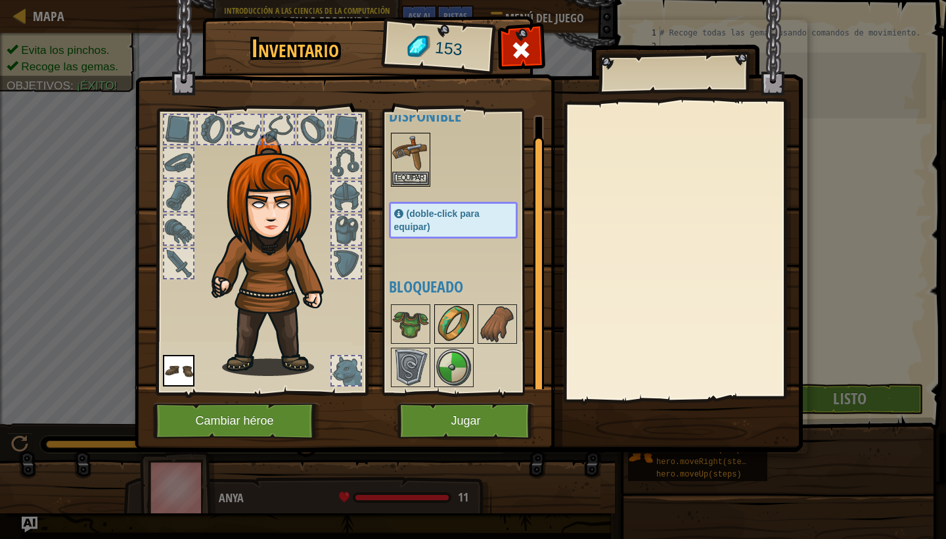
scroll to position [20, 0]
click at [457, 335] on img at bounding box center [453, 324] width 37 height 37
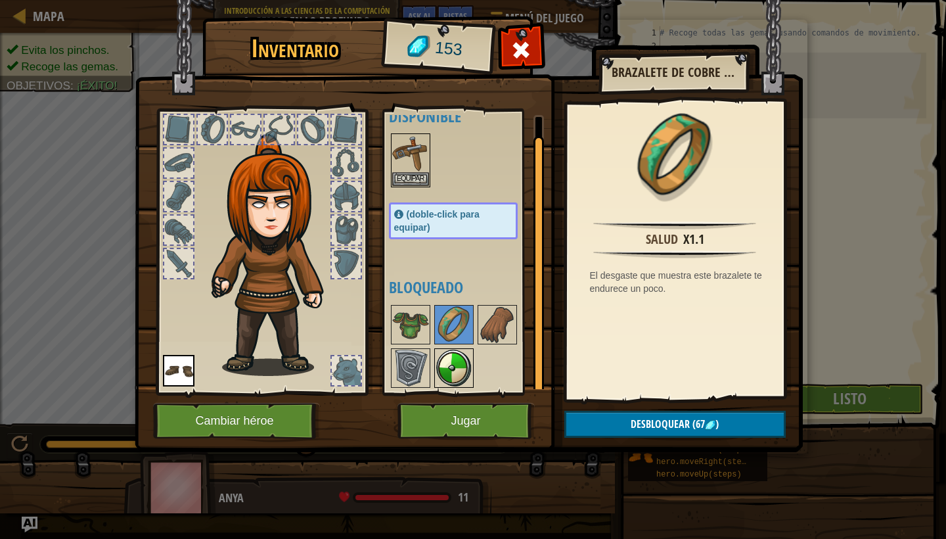
click at [457, 349] on img at bounding box center [453, 367] width 37 height 37
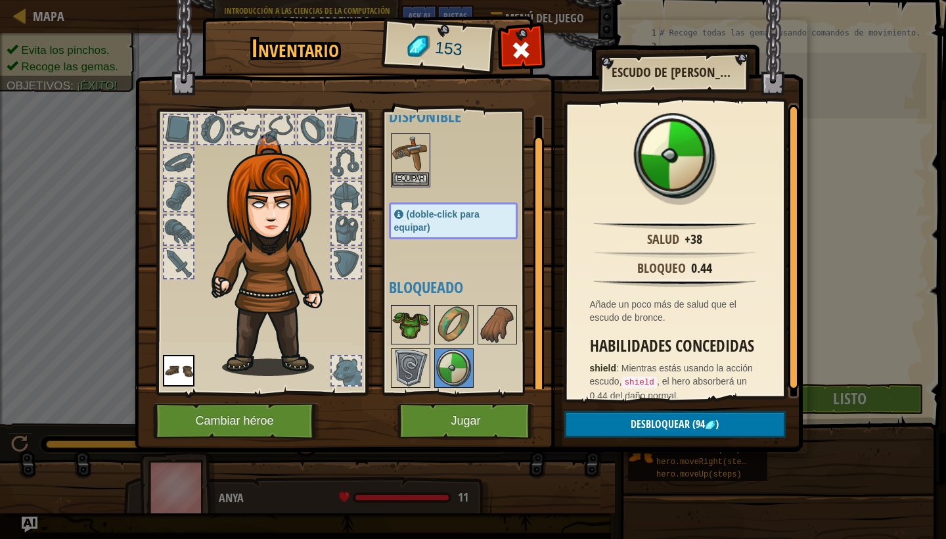
click at [403, 317] on img at bounding box center [410, 324] width 37 height 37
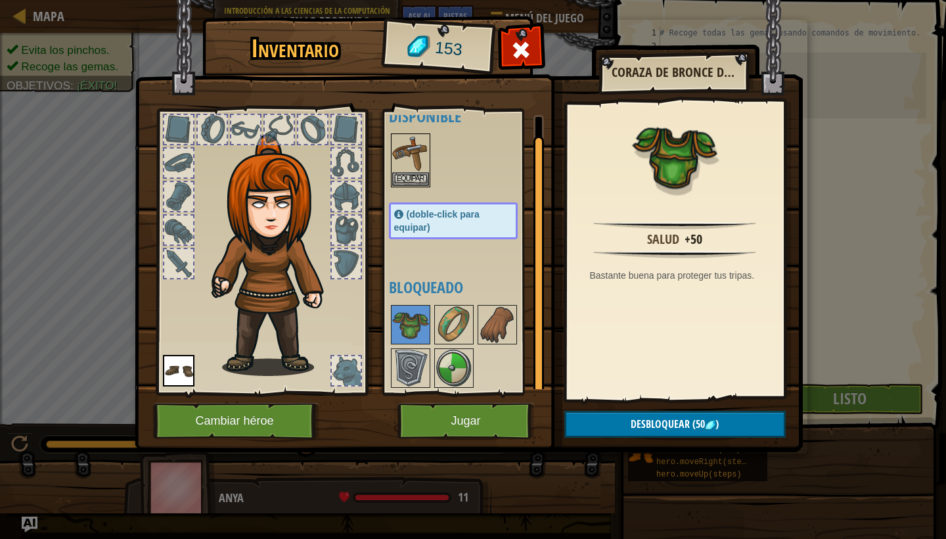
click at [647, 424] on span "Desbloquear" at bounding box center [660, 423] width 59 height 14
click at [643, 430] on button "Confirmar" at bounding box center [674, 424] width 221 height 27
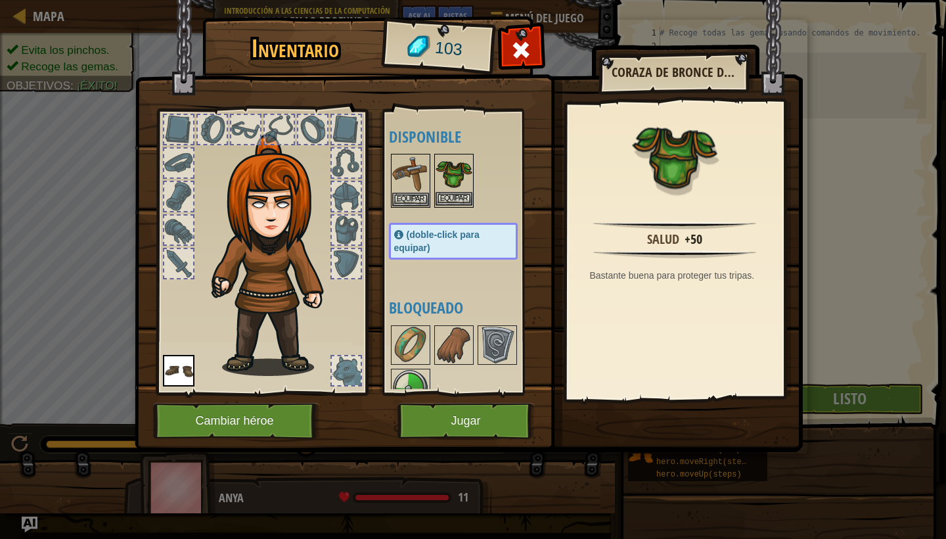
click at [448, 188] on img at bounding box center [453, 173] width 37 height 37
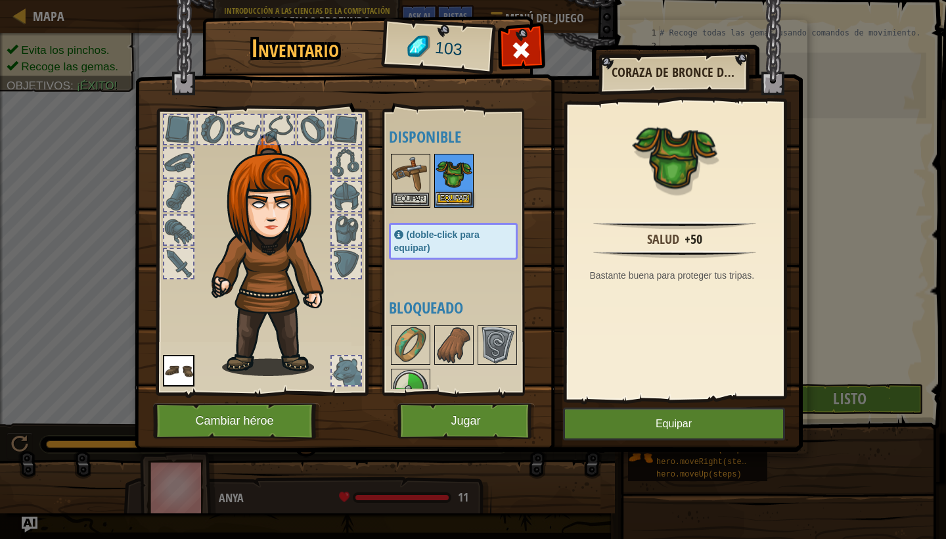
click at [448, 188] on img at bounding box center [453, 173] width 37 height 37
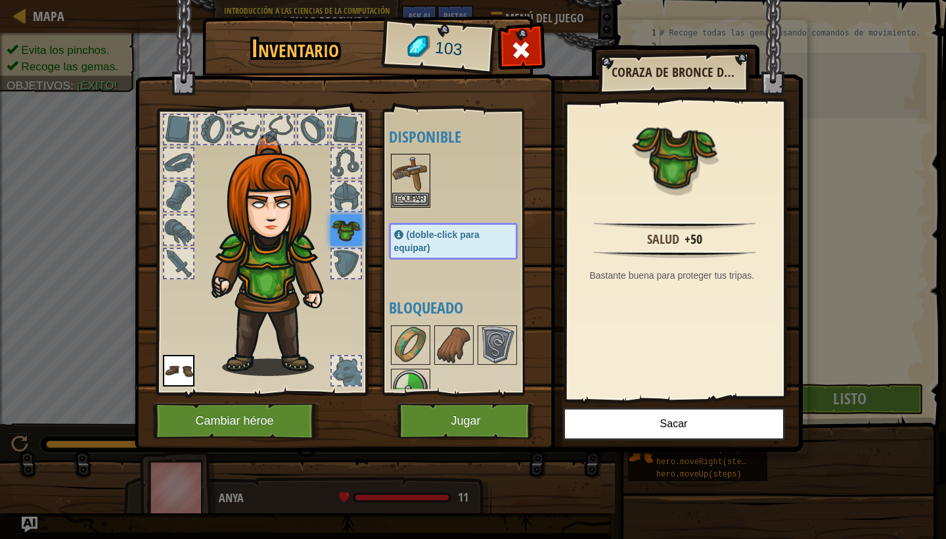
click at [347, 192] on div at bounding box center [346, 196] width 29 height 29
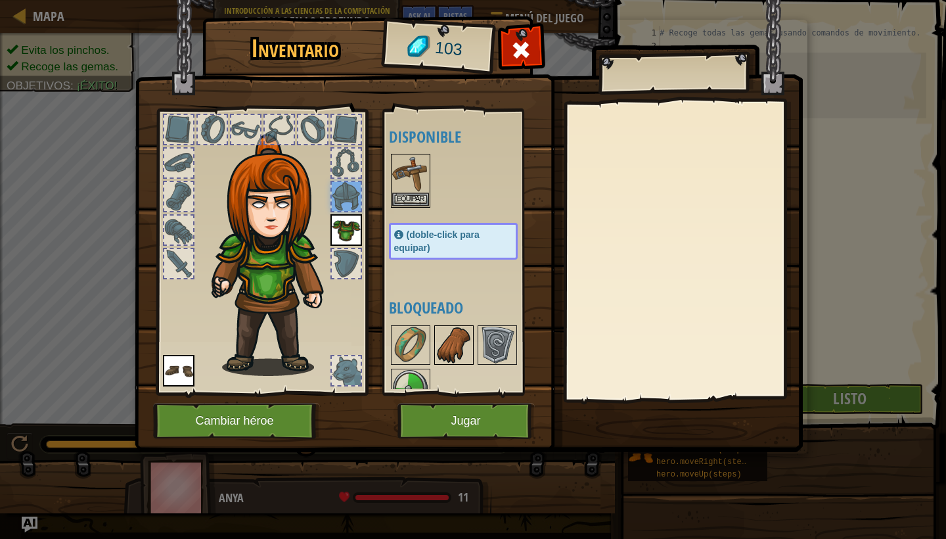
click at [448, 336] on img at bounding box center [453, 344] width 37 height 37
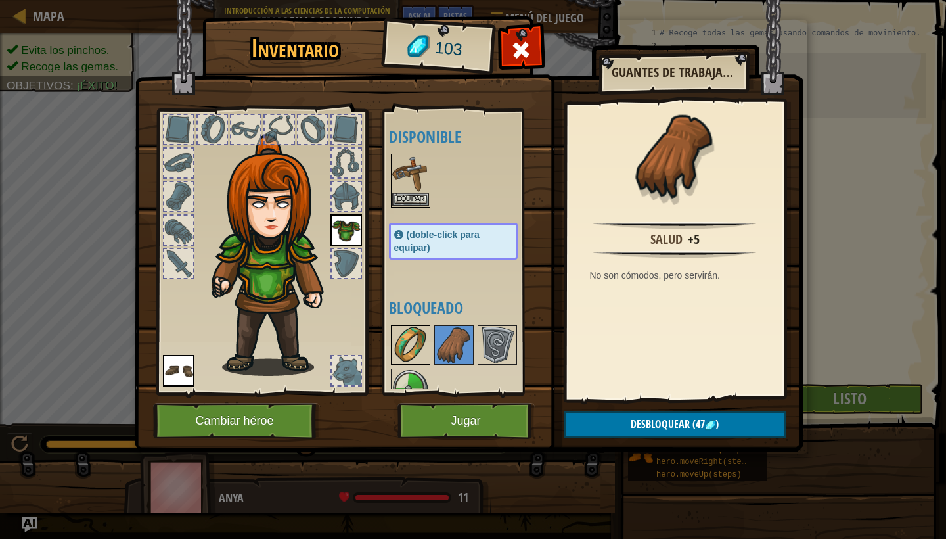
click at [417, 337] on img at bounding box center [410, 344] width 37 height 37
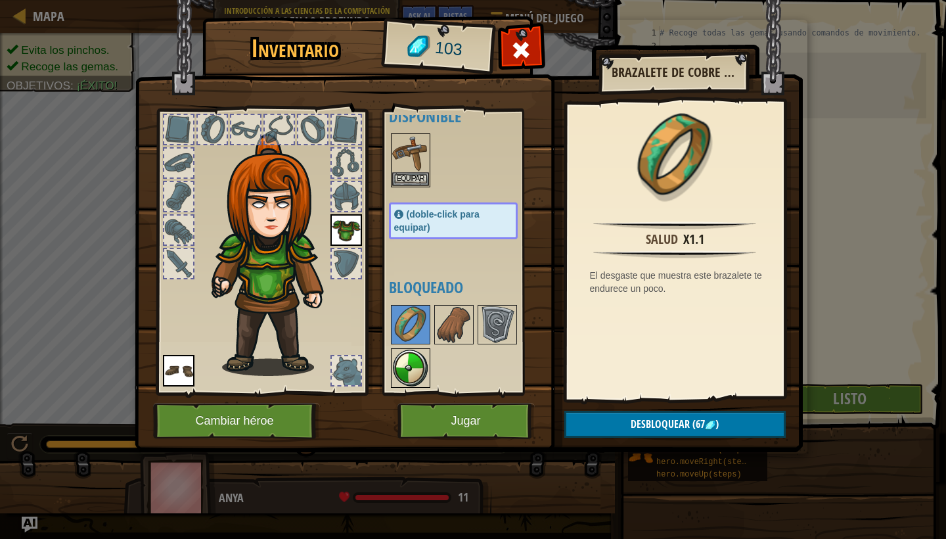
click at [414, 354] on img at bounding box center [410, 367] width 37 height 37
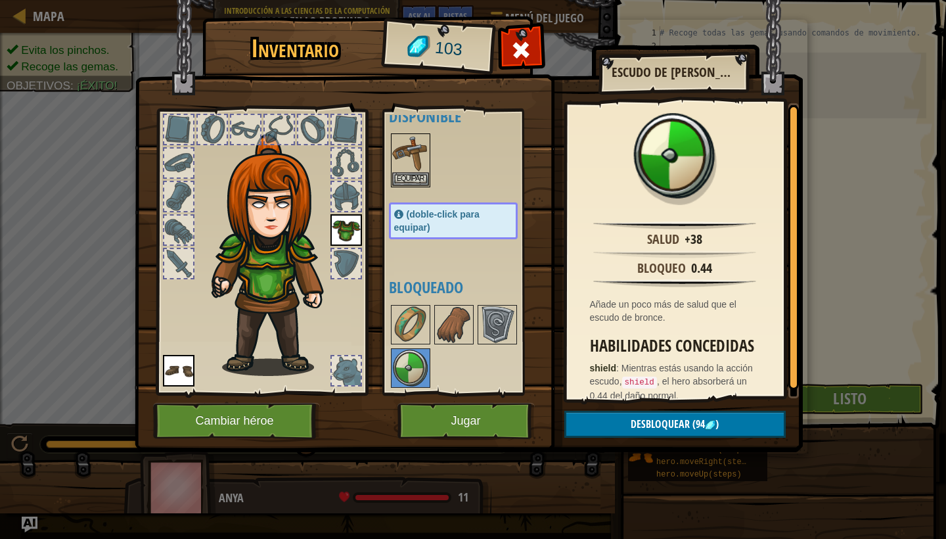
click at [653, 421] on span "Desbloquear" at bounding box center [660, 423] width 59 height 14
click at [653, 421] on button "Confirmar" at bounding box center [674, 424] width 221 height 27
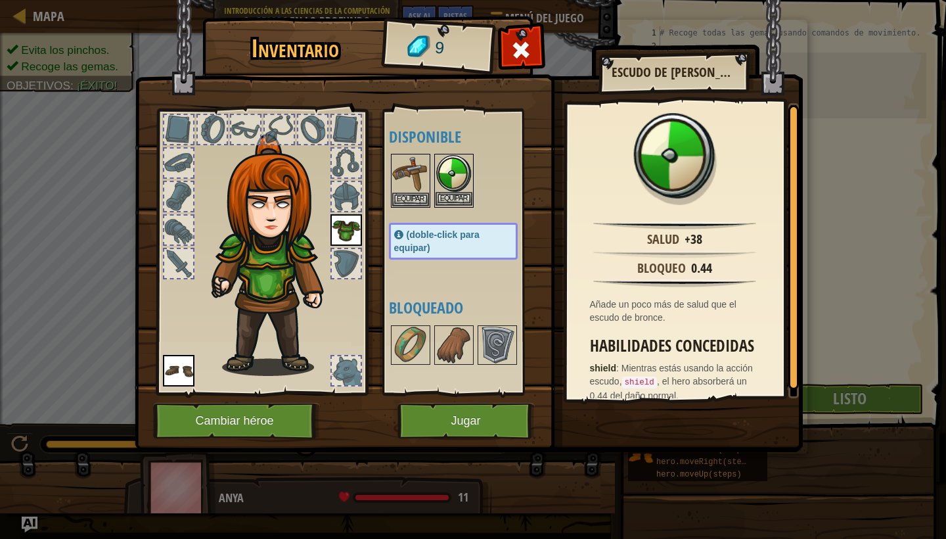
click at [445, 175] on img at bounding box center [453, 173] width 37 height 37
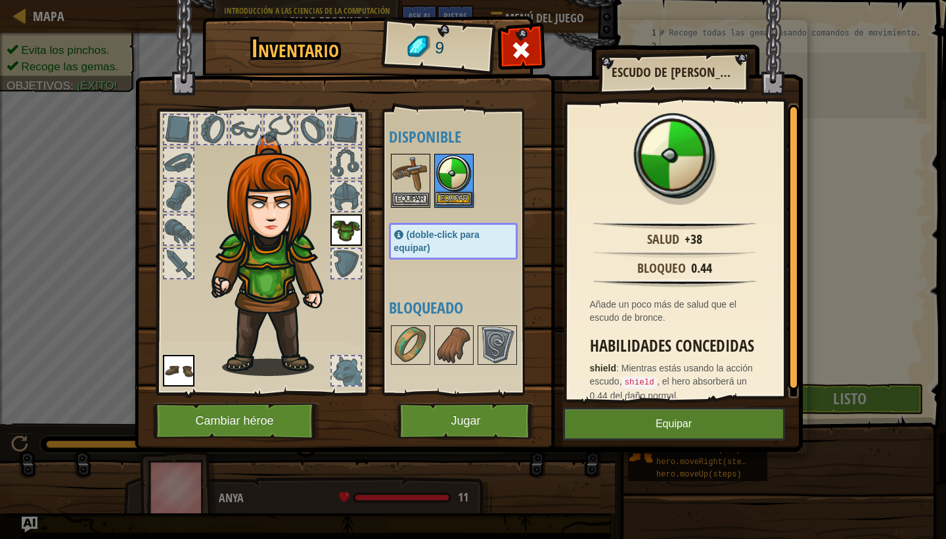
click at [445, 175] on img at bounding box center [453, 173] width 37 height 37
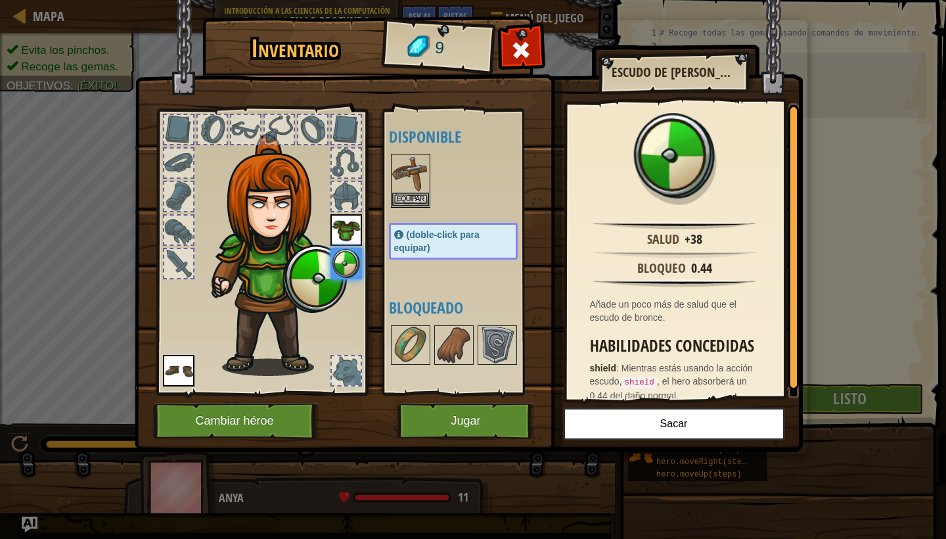
click at [507, 413] on button "Jugar" at bounding box center [465, 421] width 137 height 36
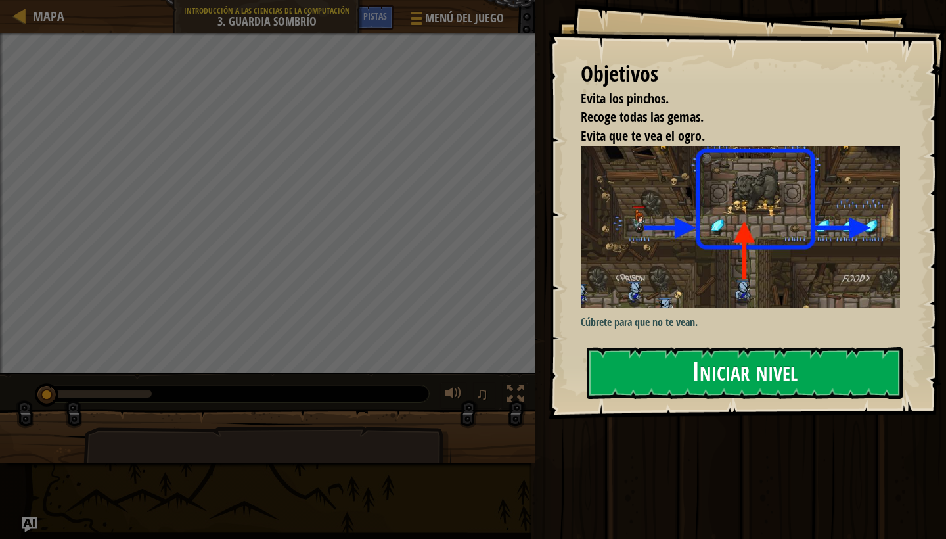
click at [660, 371] on button "Iniciar nivel" at bounding box center [745, 373] width 316 height 52
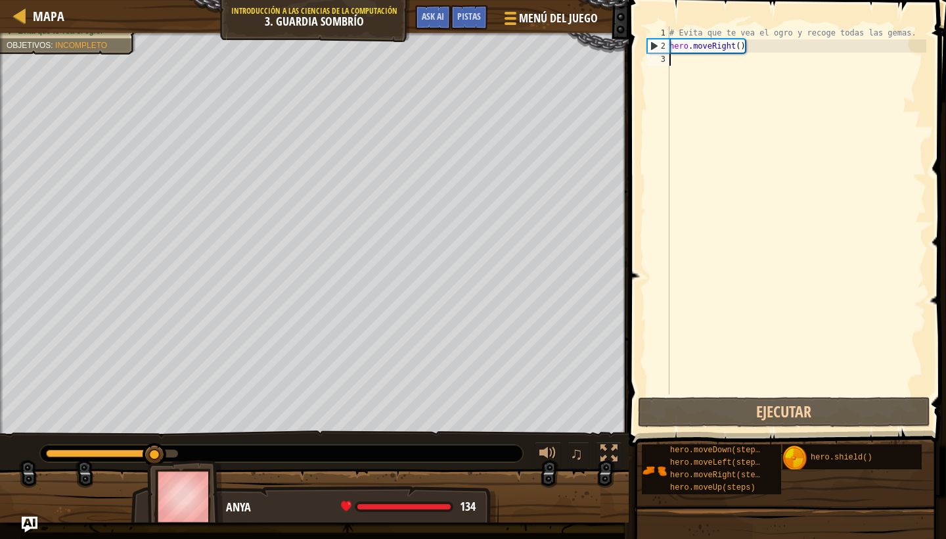
click at [703, 83] on div "# Evita que te vea el ogro y recoge todas las gemas. hero . moveRight ( )" at bounding box center [796, 223] width 259 height 394
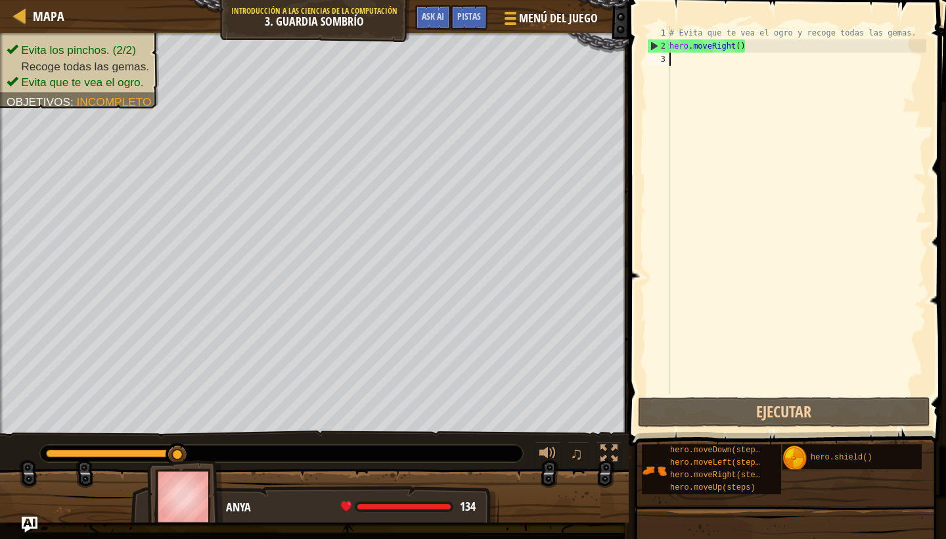
type textarea "h"
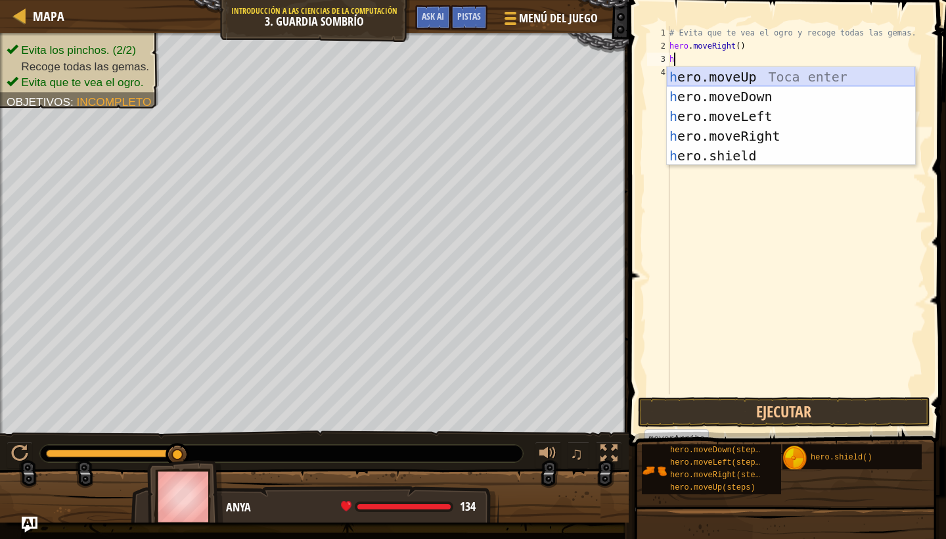
click at [715, 77] on div "h ero.moveUp Toca enter h ero.moveDown Toca enter h ero.moveLeft Toca enter h e…" at bounding box center [791, 136] width 248 height 138
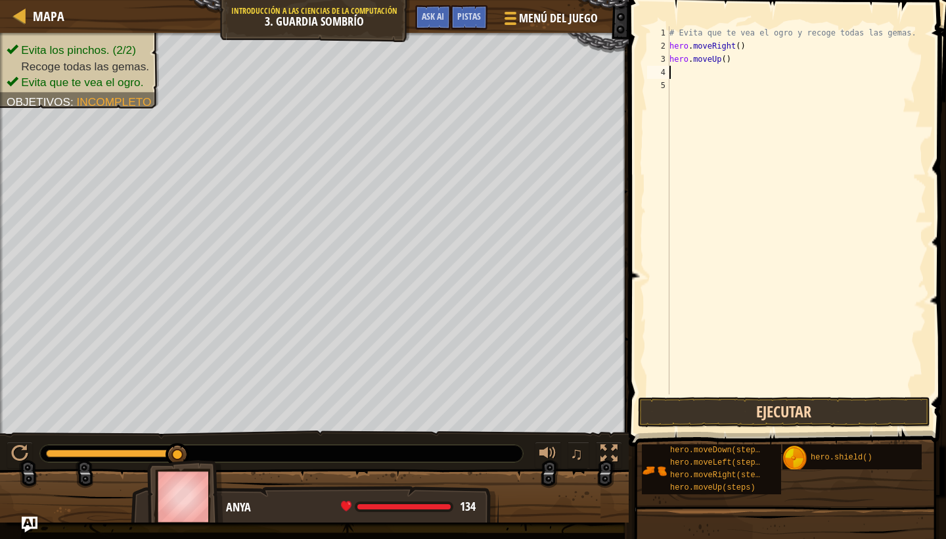
click at [732, 420] on button "Ejecutar" at bounding box center [784, 412] width 292 height 30
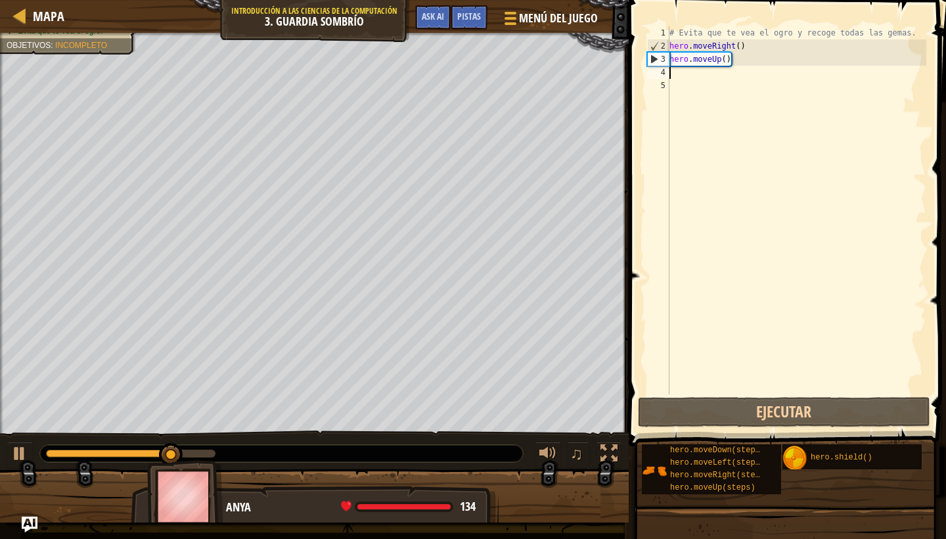
click at [745, 80] on div "# Evita que [PERSON_NAME] el ogro y recoge todas las gemas. hero . moveRight ( …" at bounding box center [796, 223] width 259 height 394
type textarea "h"
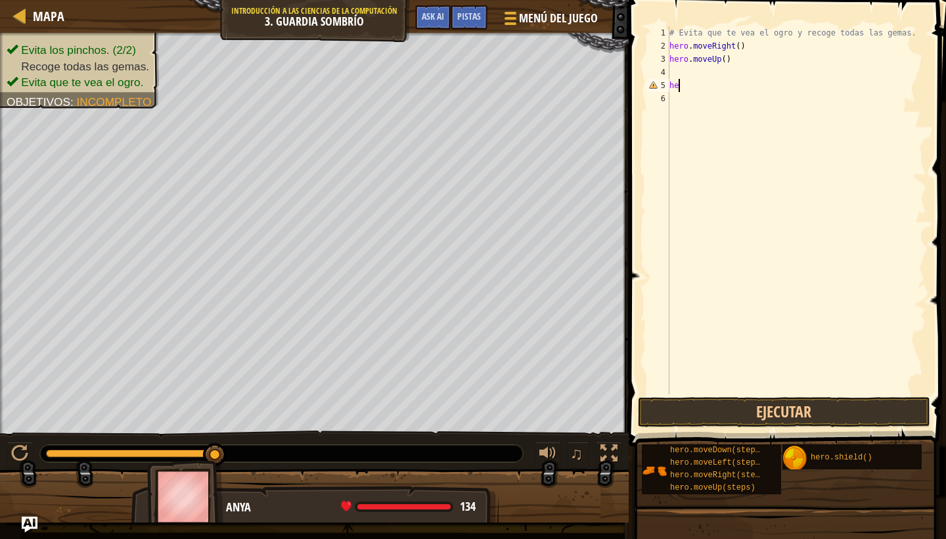
type textarea "h"
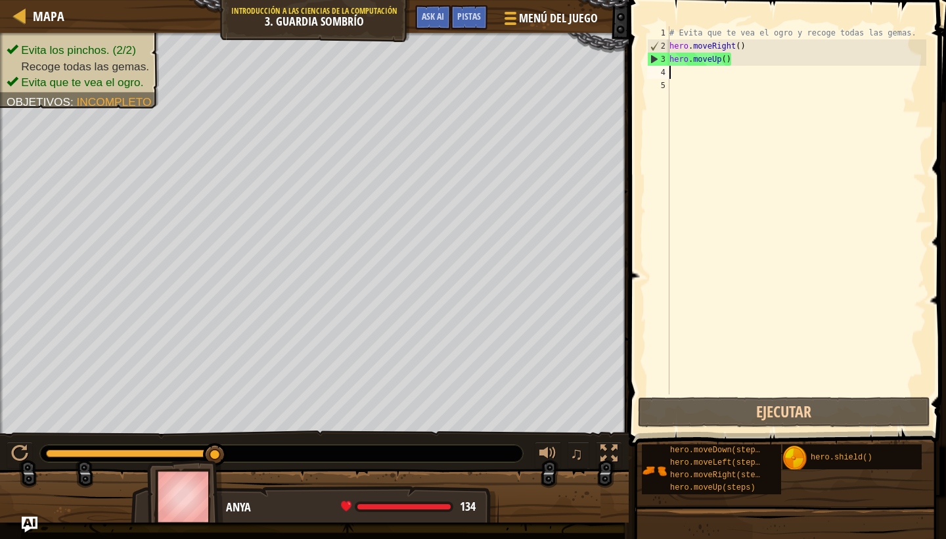
click at [683, 73] on div "# Evita que [PERSON_NAME] el ogro y recoge todas las gemas. hero . moveRight ( …" at bounding box center [796, 223] width 259 height 394
type textarea "h"
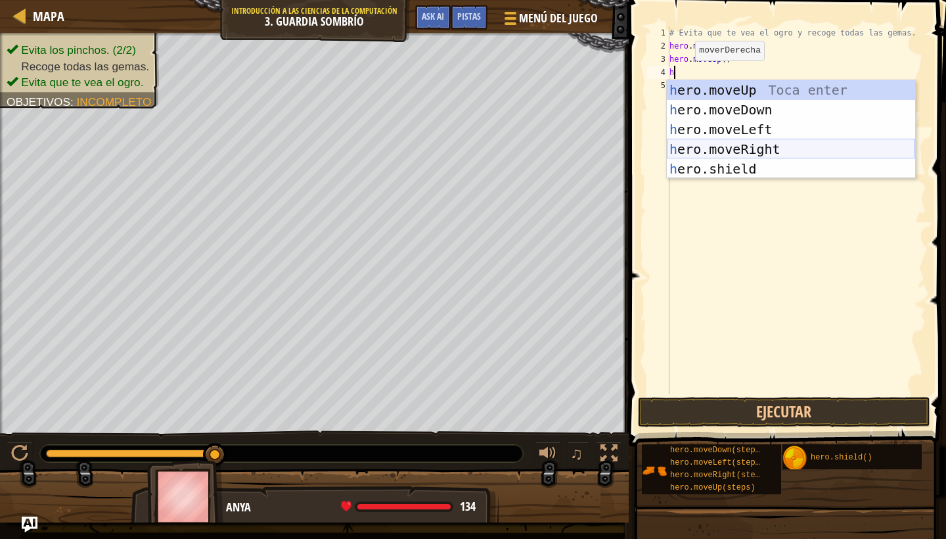
click at [700, 144] on div "h ero.moveUp Toca enter h ero.moveDown Toca enter h ero.moveLeft Toca enter h e…" at bounding box center [791, 149] width 248 height 138
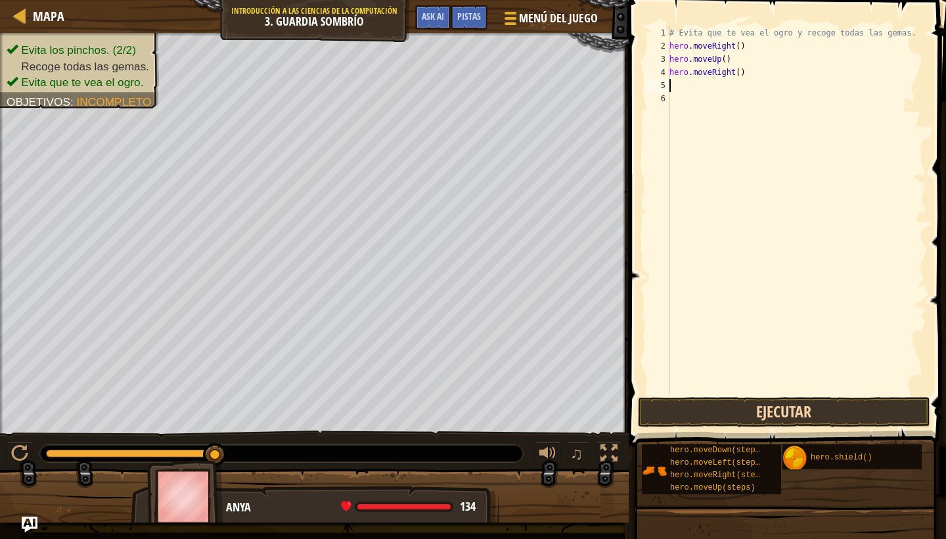
click at [684, 412] on button "Ejecutar" at bounding box center [784, 412] width 292 height 30
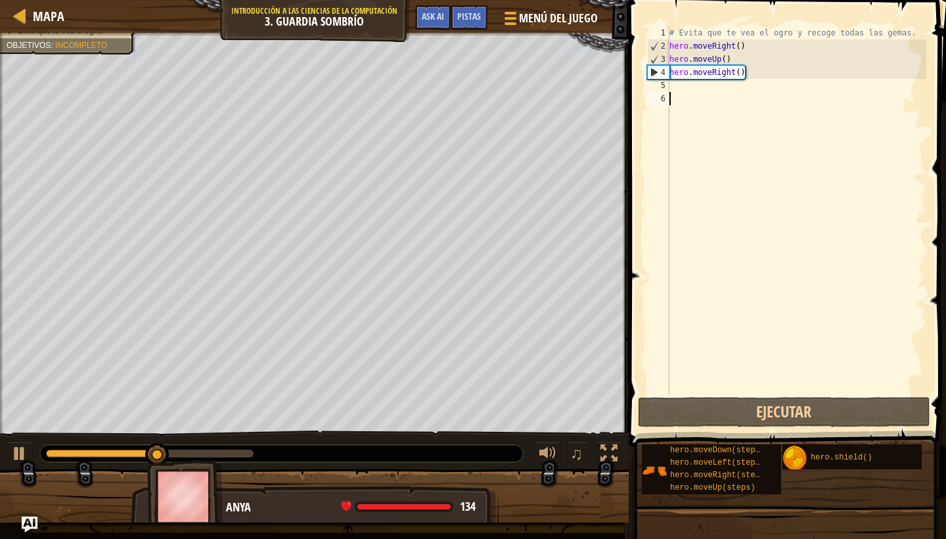
click at [718, 94] on div "# Evita que [PERSON_NAME] el ogro y recoge todas las gemas. hero . moveRight ( …" at bounding box center [796, 223] width 259 height 394
click at [712, 79] on div "# Evita que [PERSON_NAME] el ogro y recoge todas las gemas. hero . moveRight ( …" at bounding box center [796, 223] width 259 height 394
type textarea "h"
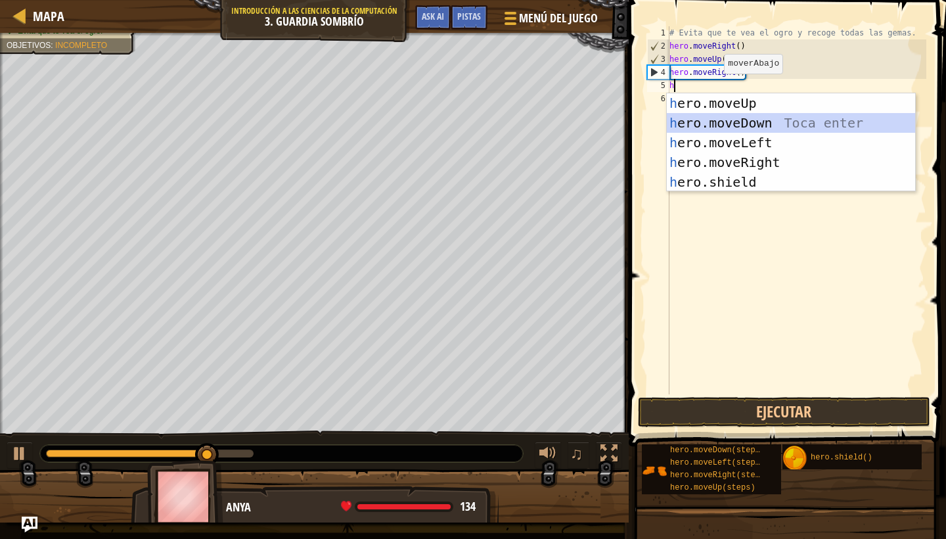
click at [698, 120] on div "h ero.moveUp Toca enter h ero.moveDown Toca enter h ero.moveLeft Toca enter h e…" at bounding box center [791, 162] width 248 height 138
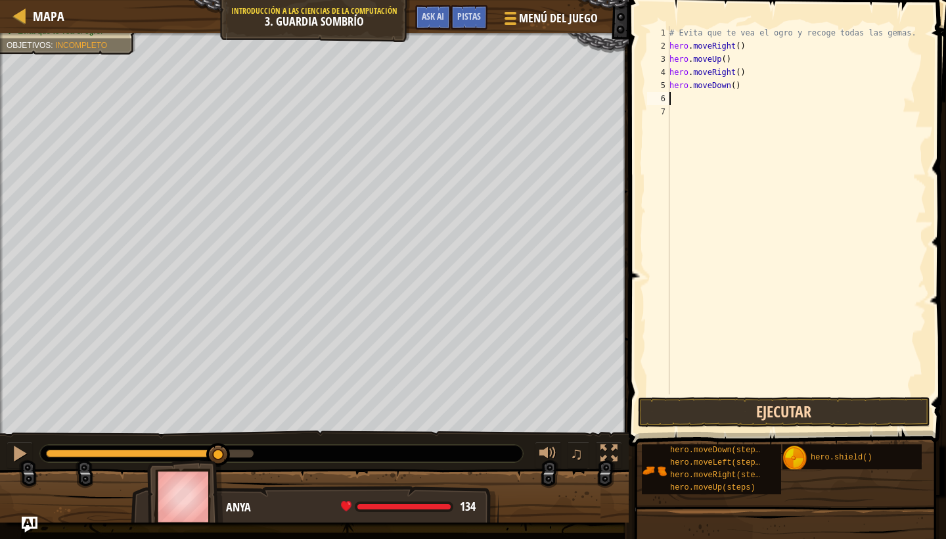
click at [701, 411] on button "Ejecutar" at bounding box center [784, 412] width 292 height 30
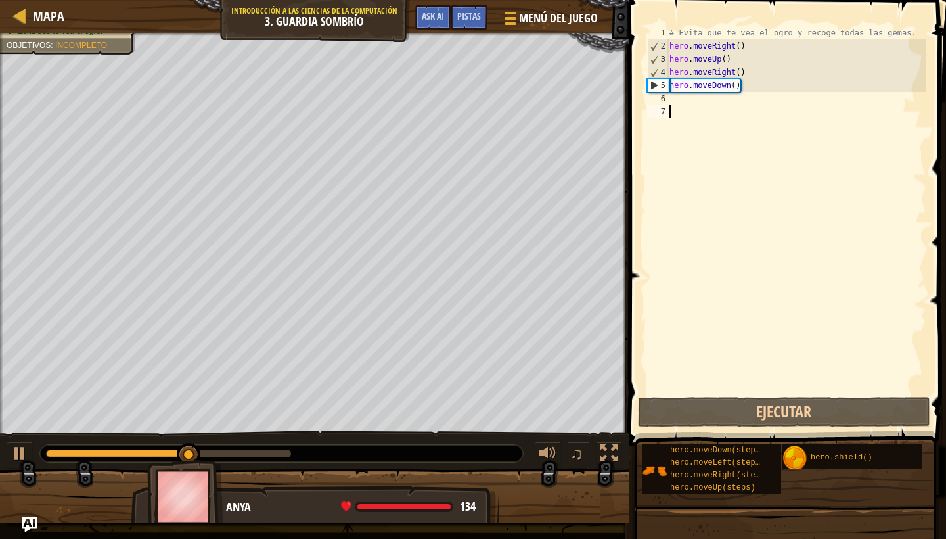
click at [699, 107] on div "# Evita que [PERSON_NAME] el ogro y recoge todas las gemas. hero . moveRight ( …" at bounding box center [796, 223] width 259 height 394
click at [698, 98] on div "# Evita que [PERSON_NAME] el ogro y recoge todas las gemas. hero . moveRight ( …" at bounding box center [796, 223] width 259 height 394
type textarea "h"
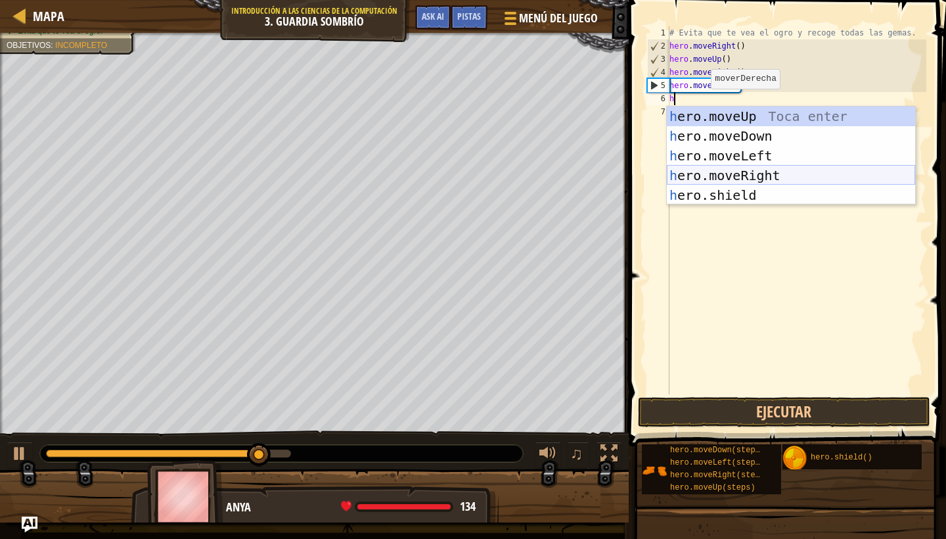
click at [696, 173] on div "h ero.moveUp Toca enter h ero.moveDown Toca enter h ero.moveLeft Toca enter h e…" at bounding box center [791, 175] width 248 height 138
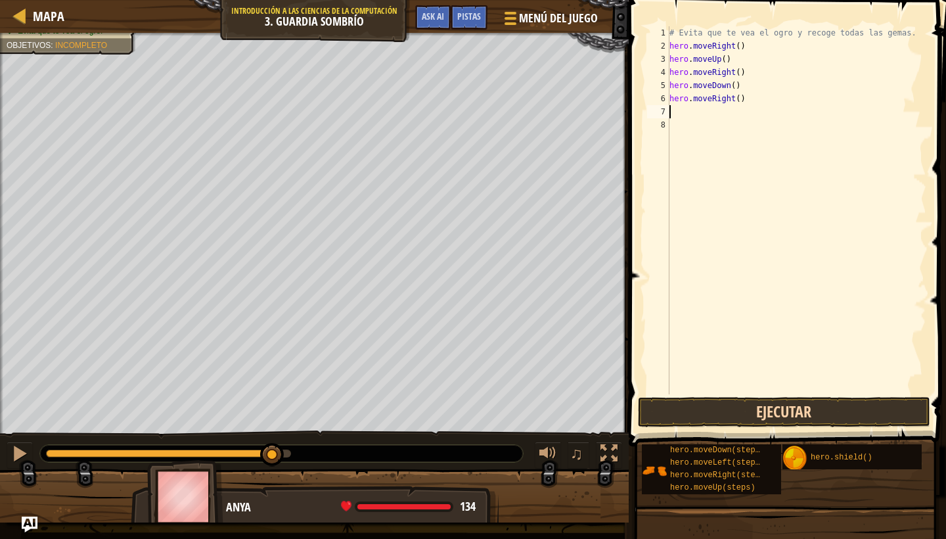
click at [690, 401] on button "Ejecutar" at bounding box center [784, 412] width 292 height 30
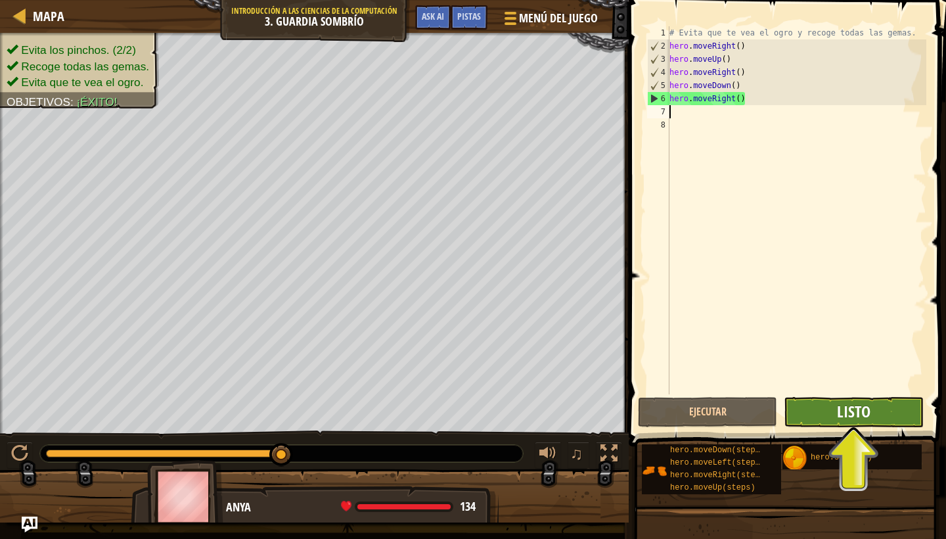
click at [839, 406] on span "Listo" at bounding box center [853, 411] width 33 height 21
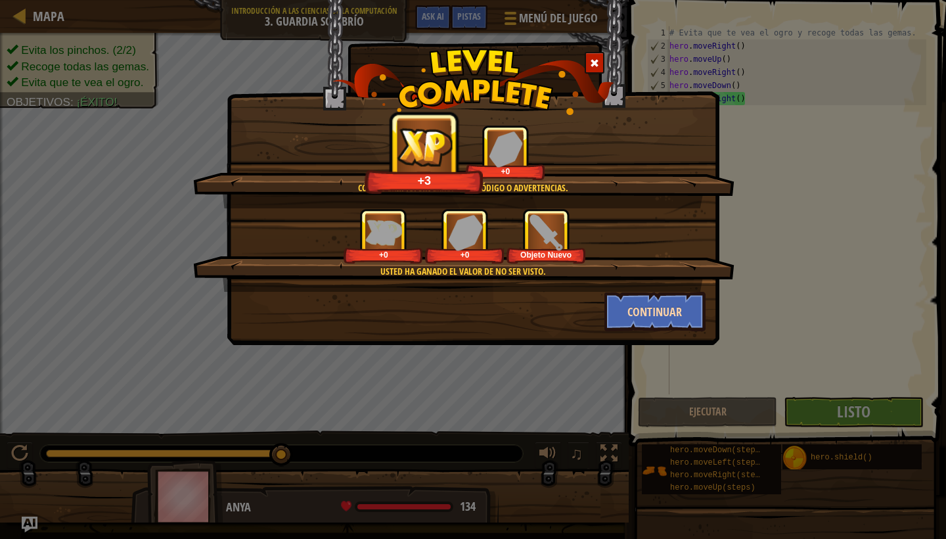
click at [644, 318] on button "Continuar" at bounding box center [655, 311] width 102 height 39
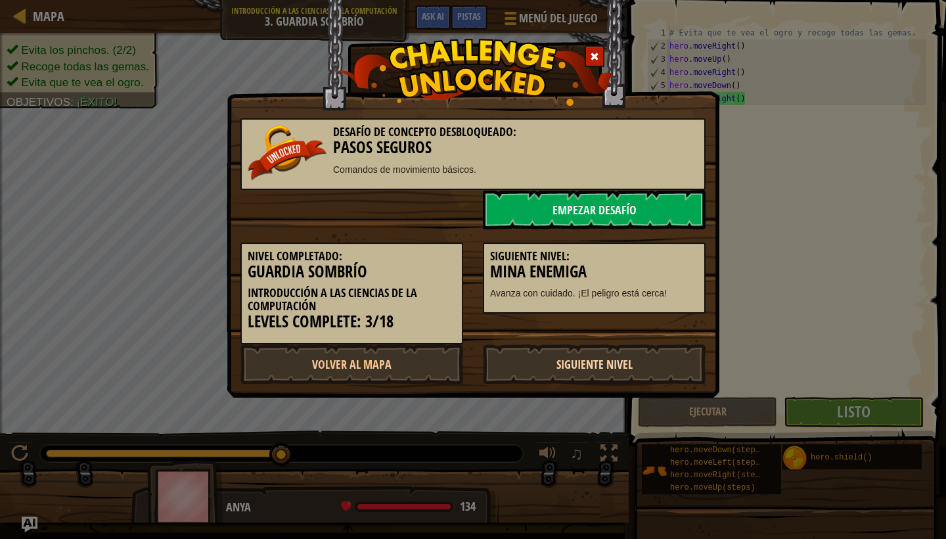
click at [530, 354] on link "Siguiente Nivel" at bounding box center [594, 363] width 223 height 39
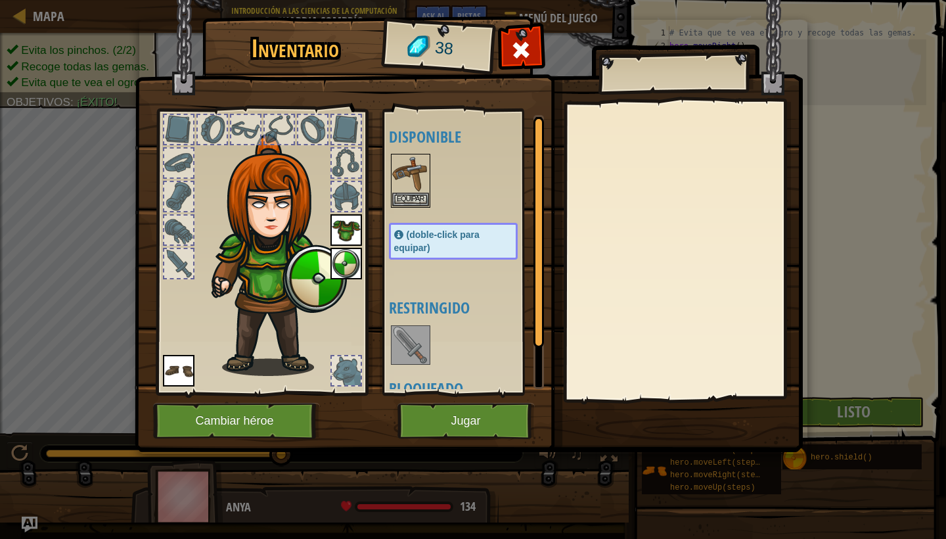
click at [417, 334] on img at bounding box center [410, 344] width 37 height 37
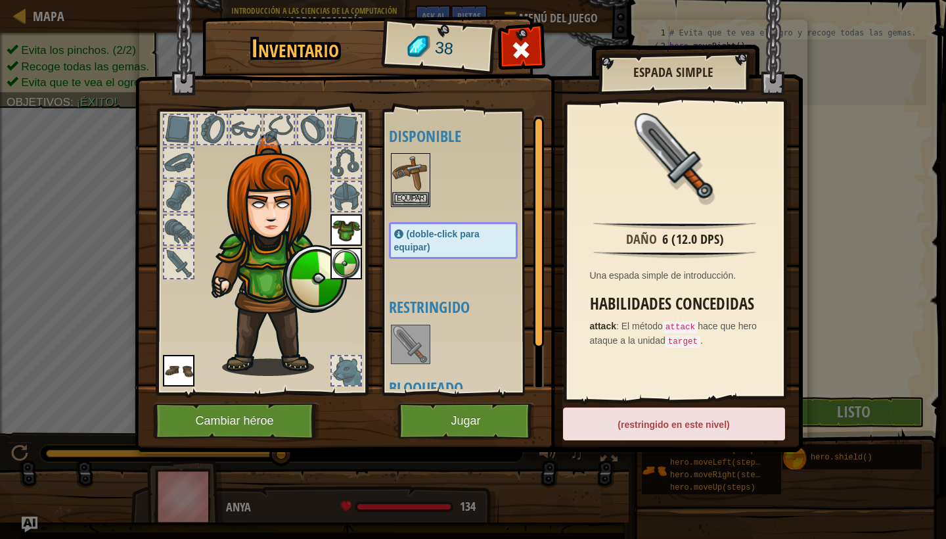
scroll to position [2, 0]
click at [423, 182] on img at bounding box center [410, 171] width 37 height 37
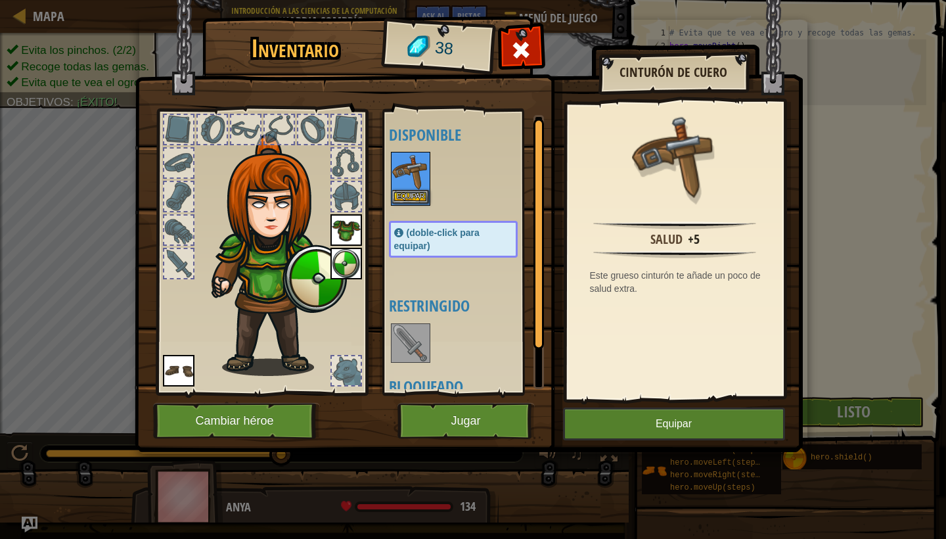
click at [423, 190] on button "Equipar" at bounding box center [410, 197] width 37 height 14
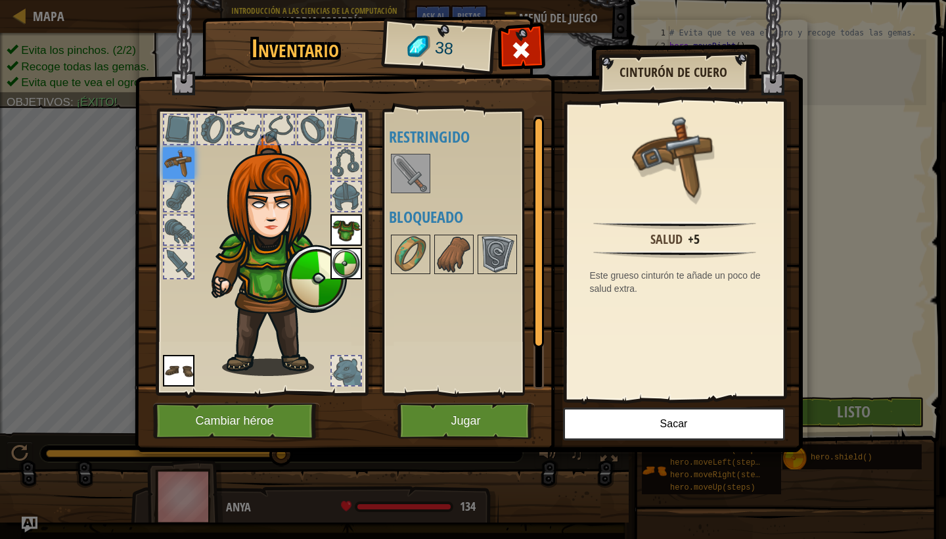
click at [430, 294] on div "Disponible [GEOGRAPHIC_DATA] [GEOGRAPHIC_DATA] [GEOGRAPHIC_DATA] [GEOGRAPHIC_DA…" at bounding box center [466, 252] width 155 height 274
click at [441, 424] on button "Jugar" at bounding box center [465, 421] width 137 height 36
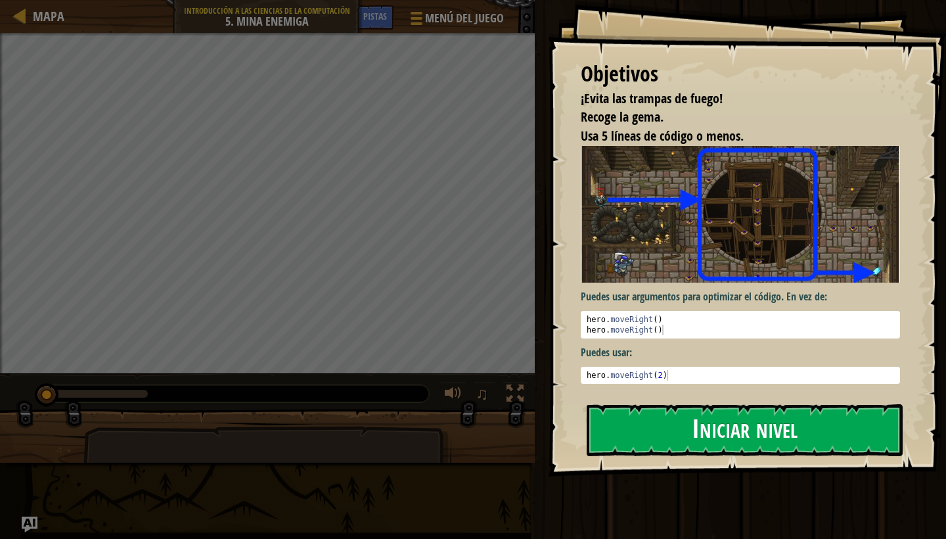
click at [640, 433] on button "Iniciar nivel" at bounding box center [745, 430] width 316 height 52
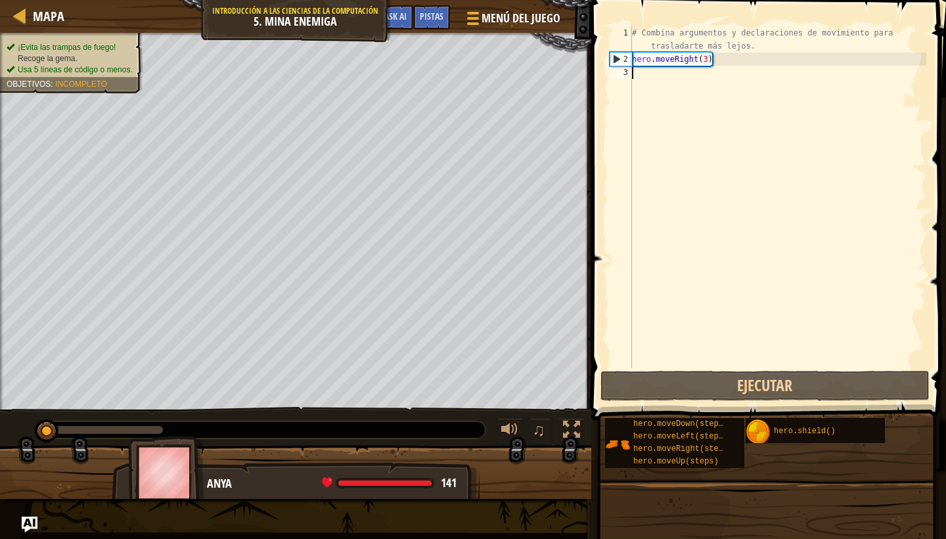
drag, startPoint x: 695, startPoint y: 1, endPoint x: 682, endPoint y: 72, distance: 72.0
click at [682, 72] on div "# Combina argumentos y declaraciones de movimiento para trasladarte más lejos. …" at bounding box center [777, 216] width 297 height 381
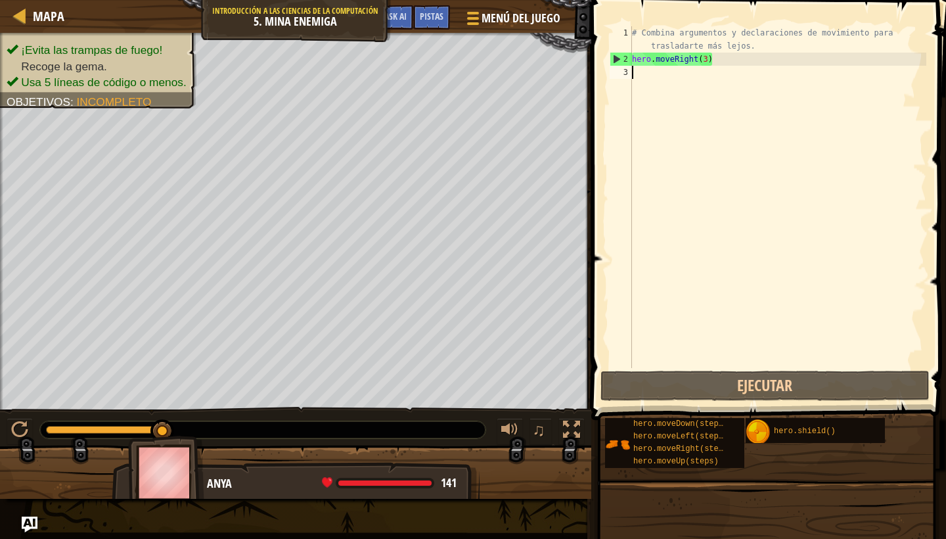
type textarea "h"
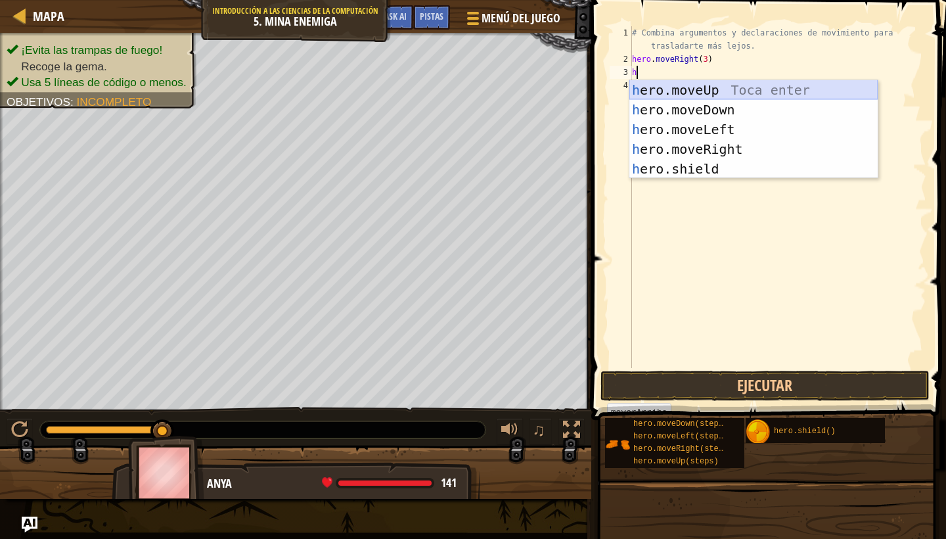
click at [680, 91] on div "h ero.moveUp Toca enter h ero.moveDown Toca enter h ero.moveLeft Toca enter h e…" at bounding box center [753, 149] width 248 height 138
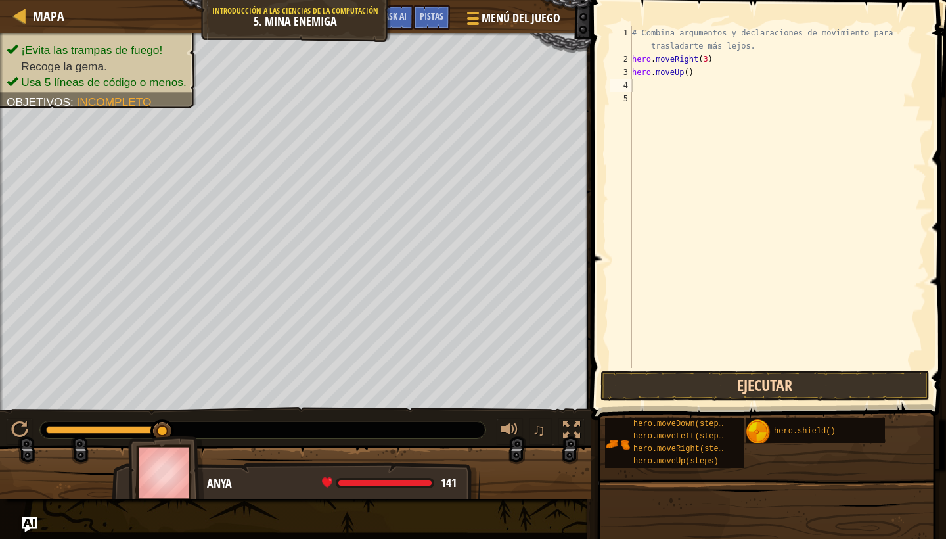
click at [644, 375] on button "Ejecutar" at bounding box center [764, 385] width 329 height 30
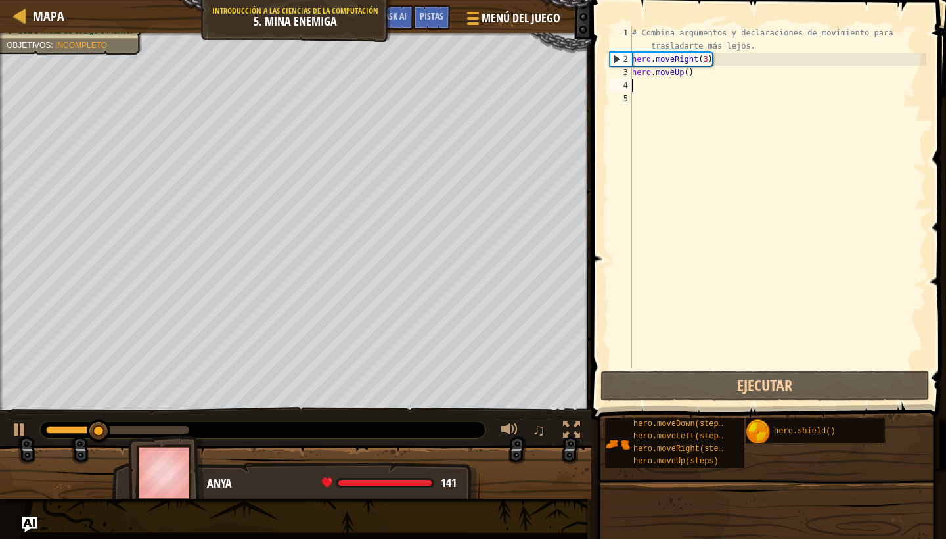
click at [684, 89] on div "# Combina argumentos y declaraciones de movimiento para trasladarte más lejos. …" at bounding box center [777, 216] width 297 height 381
type textarea "h"
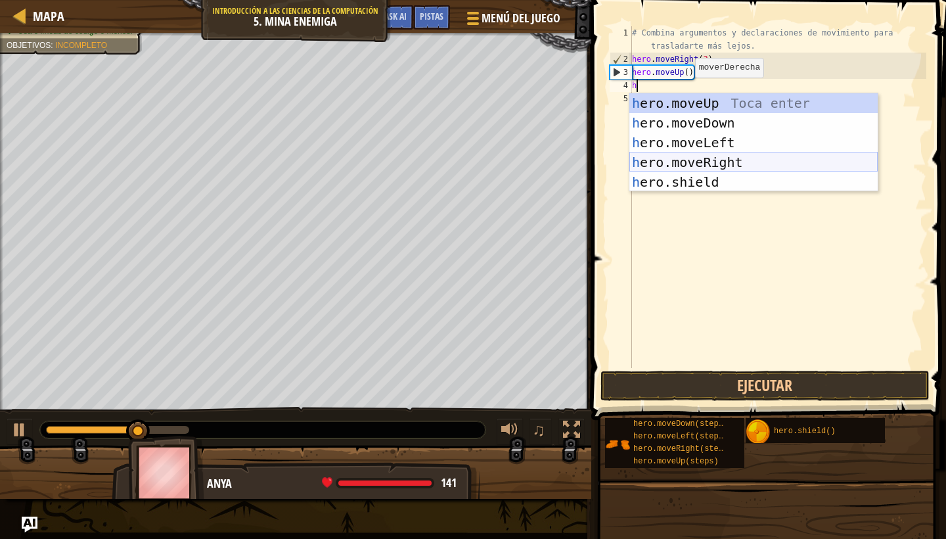
click at [705, 156] on div "h ero.moveUp Toca enter h ero.moveDown Toca enter h ero.moveLeft Toca enter h e…" at bounding box center [753, 162] width 248 height 138
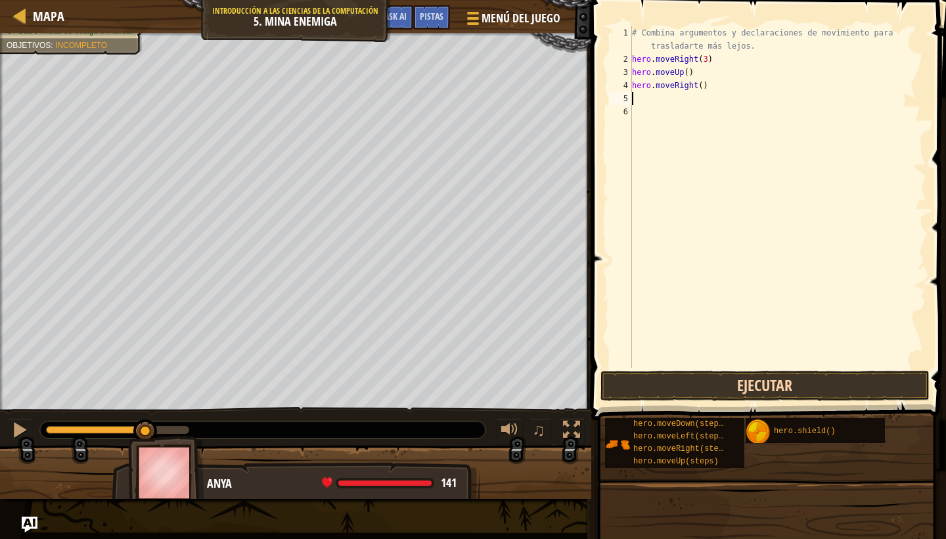
click at [703, 389] on button "Ejecutar" at bounding box center [764, 385] width 329 height 30
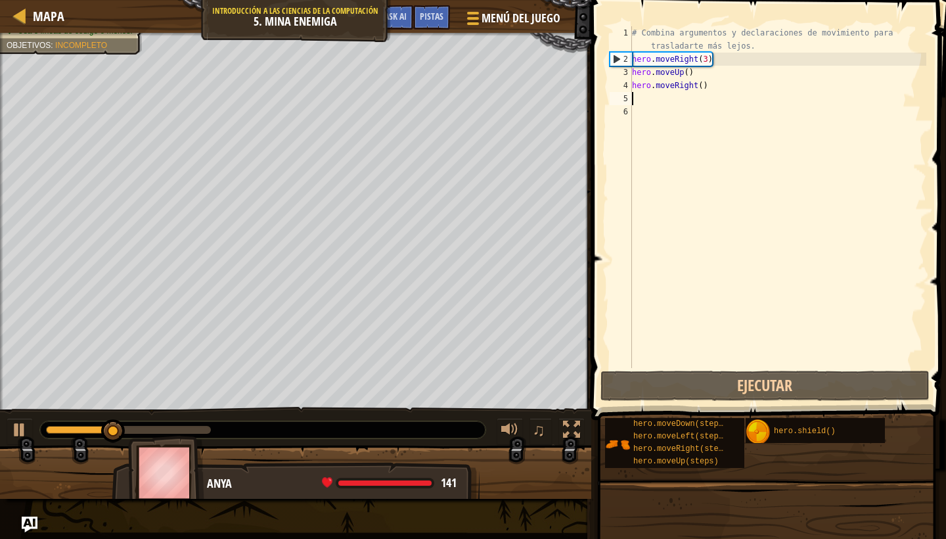
type textarea "h"
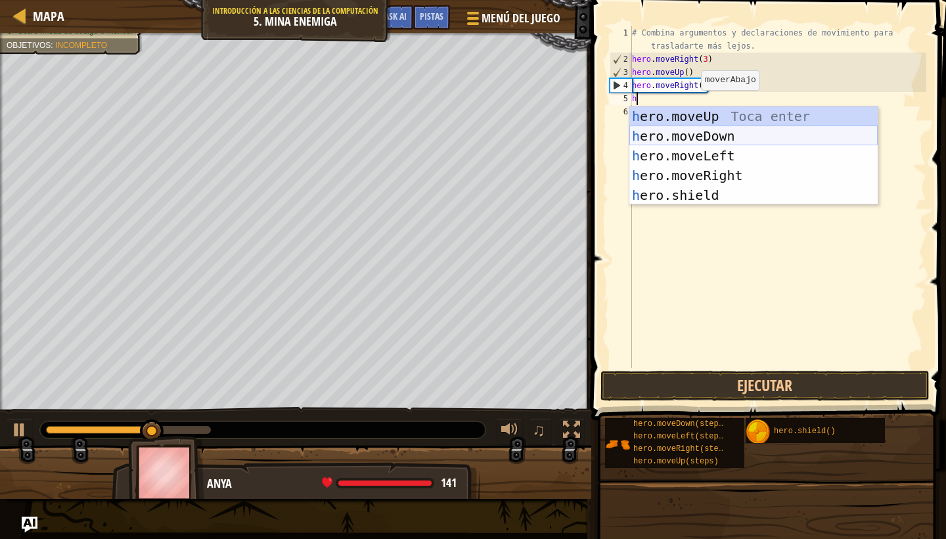
click at [698, 136] on div "h ero.moveUp Toca enter h ero.moveDown Toca enter h ero.moveLeft Toca enter h e…" at bounding box center [753, 175] width 248 height 138
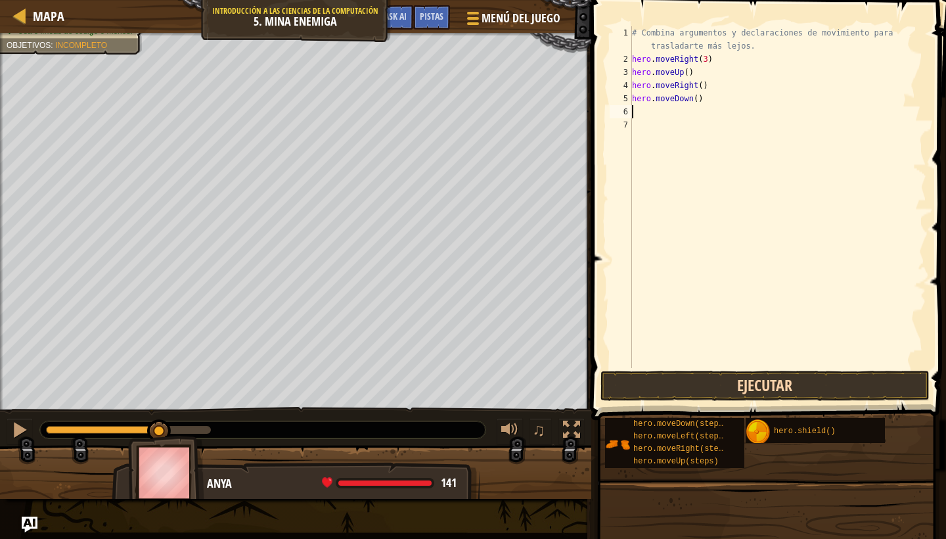
click at [701, 382] on button "Ejecutar" at bounding box center [764, 385] width 329 height 30
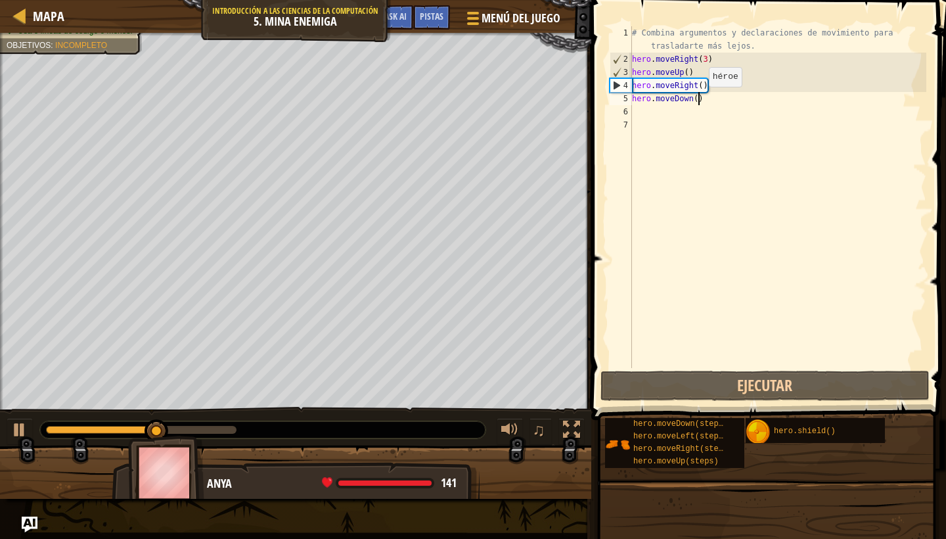
click at [698, 100] on div "# Combina argumentos y declaraciones de movimiento para trasladarte más lejos. …" at bounding box center [777, 216] width 297 height 381
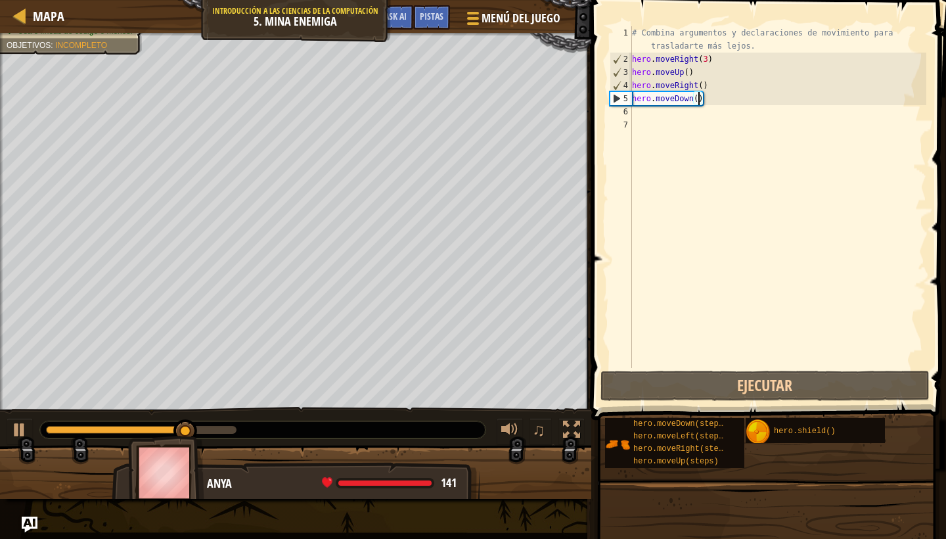
scroll to position [6, 6]
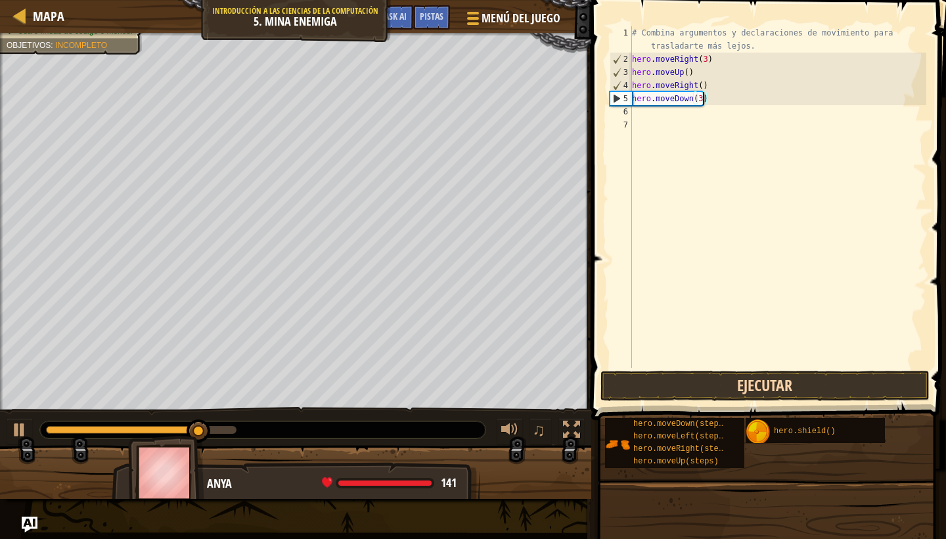
type textarea "hero.moveDown(3)"
click at [634, 389] on button "Ejecutar" at bounding box center [764, 385] width 329 height 30
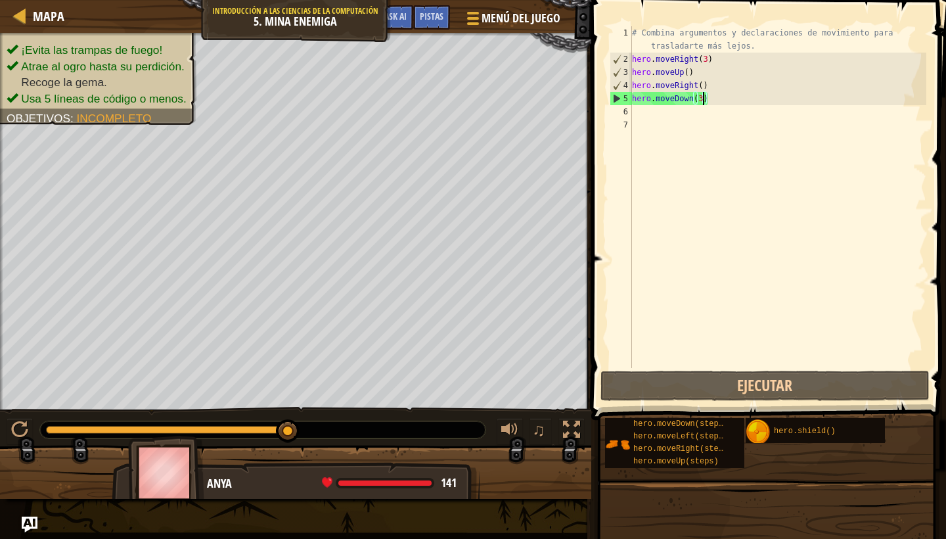
click at [690, 117] on div "# Combina argumentos y declaraciones de movimiento para trasladarte más lejos. …" at bounding box center [777, 216] width 297 height 381
type textarea "h"
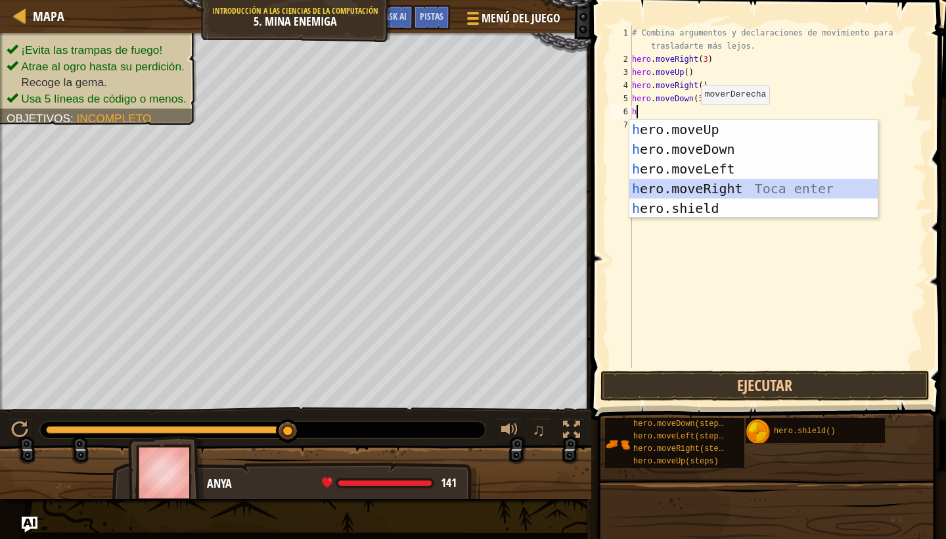
click at [698, 183] on div "h ero.moveUp Toca enter h ero.moveDown Toca enter h ero.moveLeft Toca enter h e…" at bounding box center [753, 189] width 248 height 138
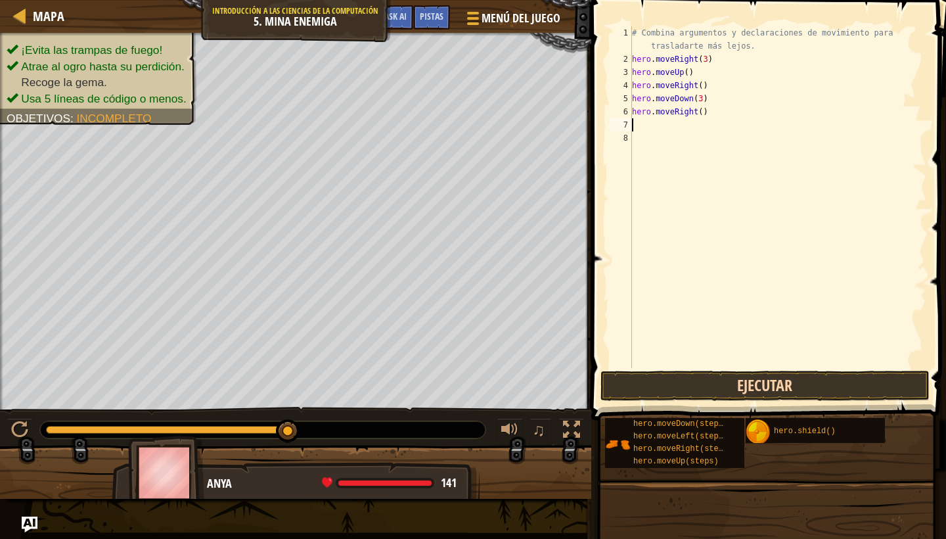
click at [624, 373] on button "Ejecutar" at bounding box center [764, 385] width 329 height 30
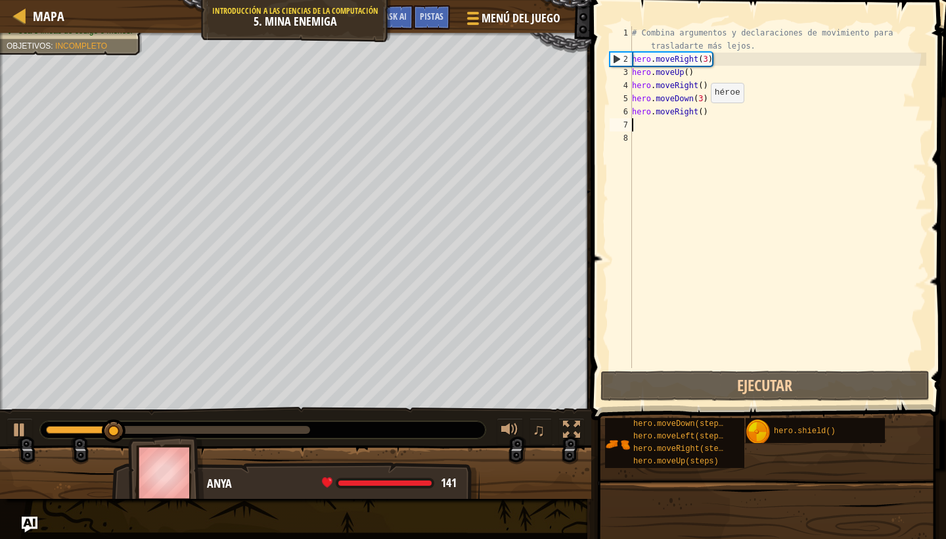
click at [700, 116] on div "# Combina argumentos y declaraciones de movimiento para trasladarte más lejos. …" at bounding box center [777, 216] width 297 height 381
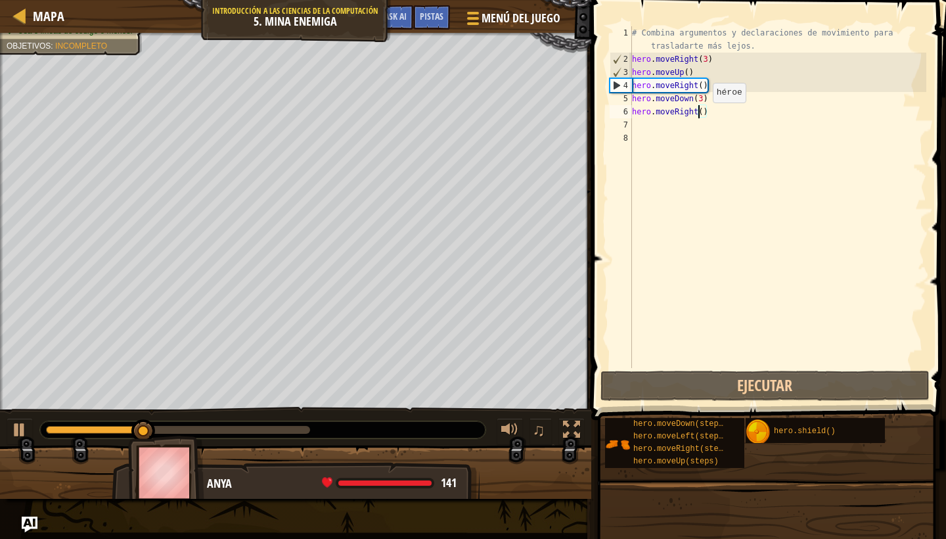
click at [702, 116] on div "# Combina argumentos y declaraciones de movimiento para trasladarte más lejos. …" at bounding box center [777, 216] width 297 height 381
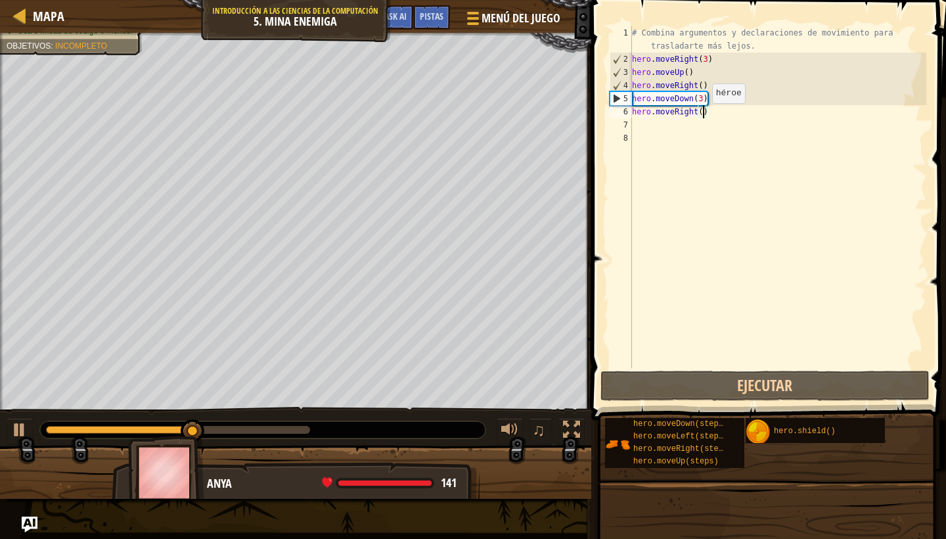
scroll to position [6, 6]
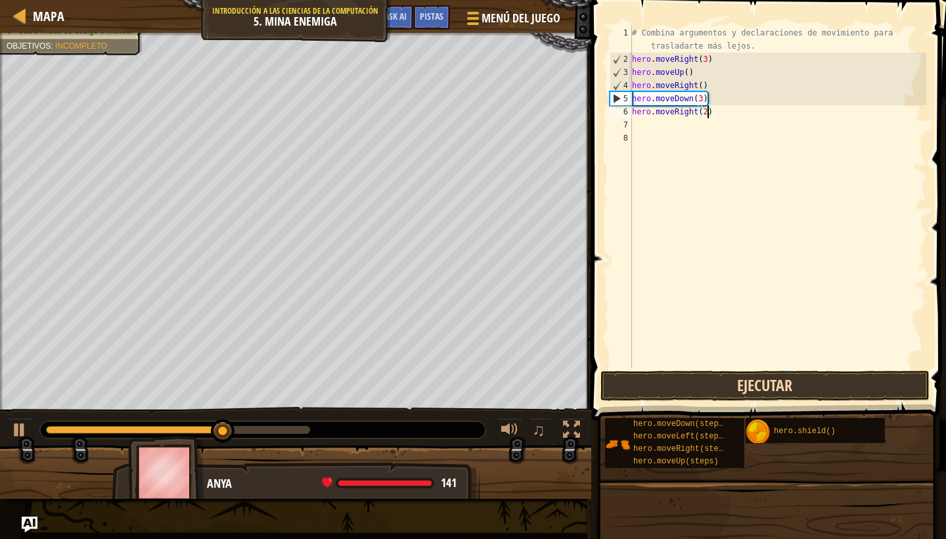
type textarea "hero.moveRight(2)"
click at [651, 383] on button "Ejecutar" at bounding box center [764, 385] width 329 height 30
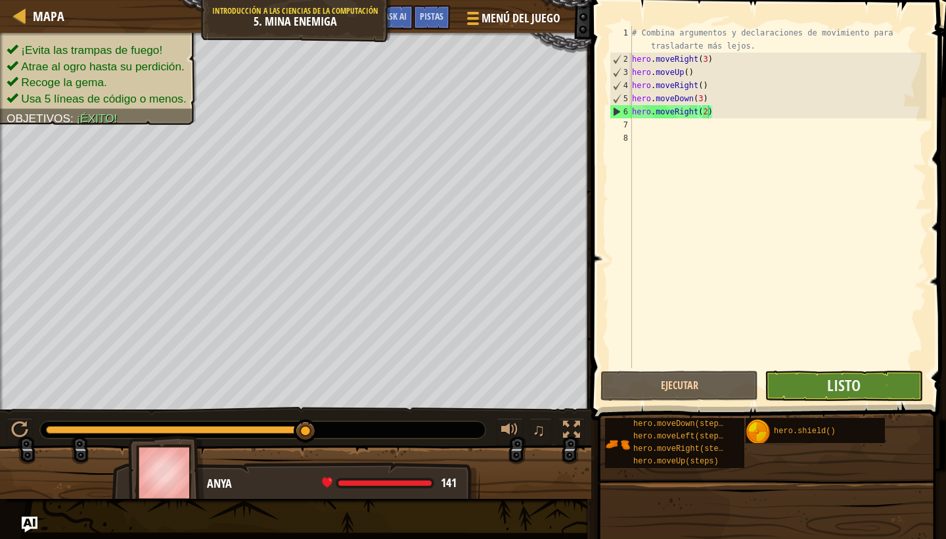
click at [882, 389] on button "Listo" at bounding box center [844, 385] width 158 height 30
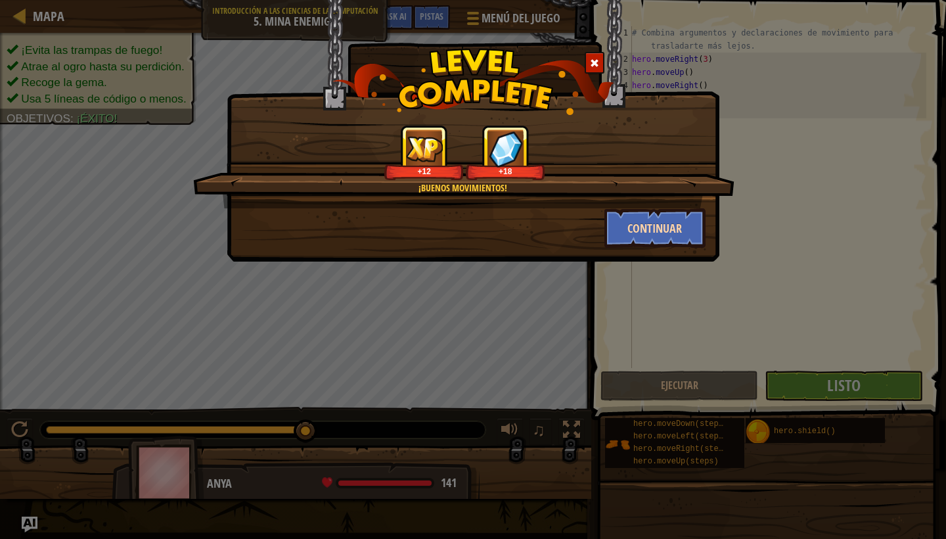
click at [678, 221] on button "Continuar" at bounding box center [655, 227] width 102 height 39
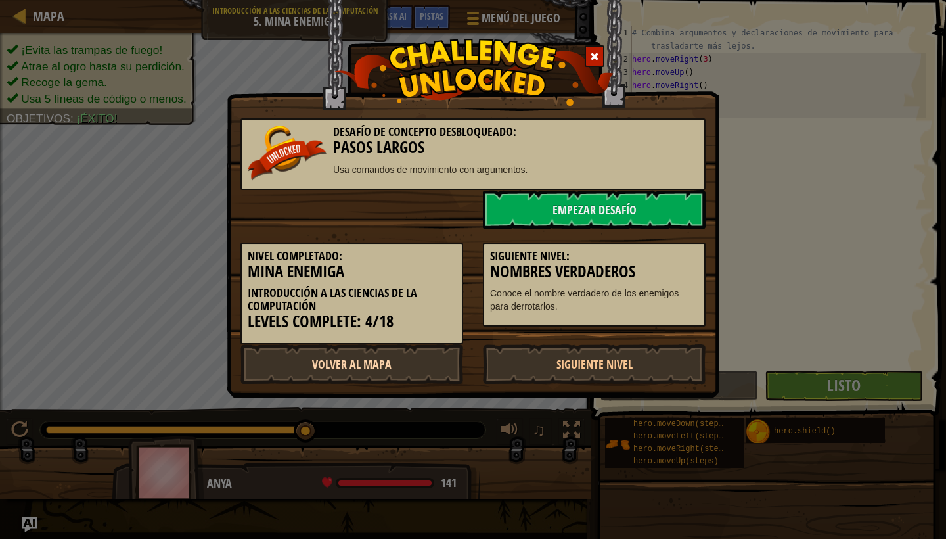
click at [420, 365] on link "Volver al Mapa" at bounding box center [351, 363] width 223 height 39
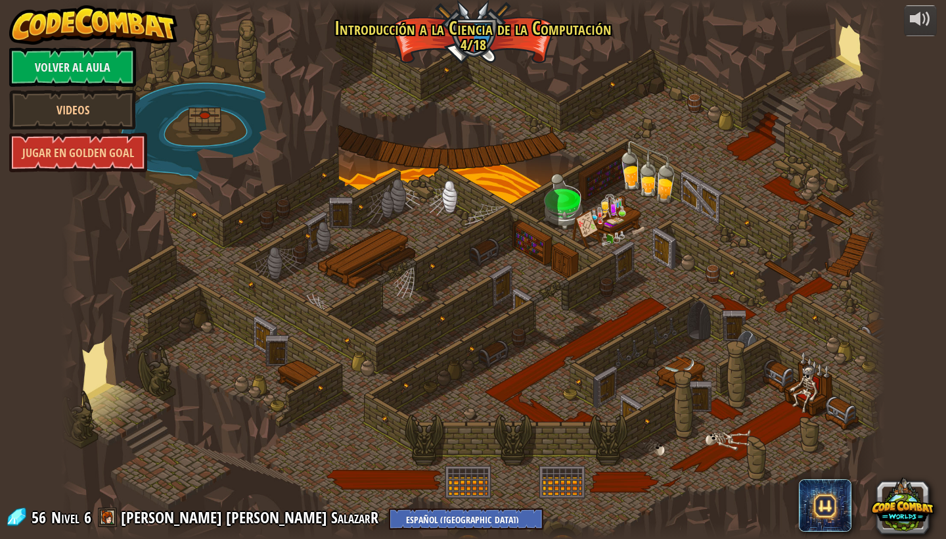
select select "es-419"
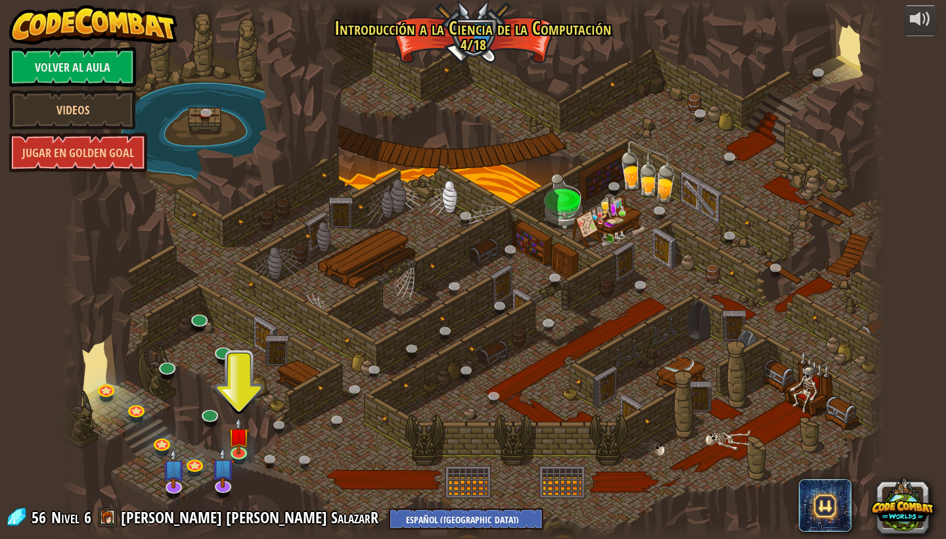
click at [663, 62] on div at bounding box center [473, 269] width 824 height 539
